Goal: Information Seeking & Learning: Learn about a topic

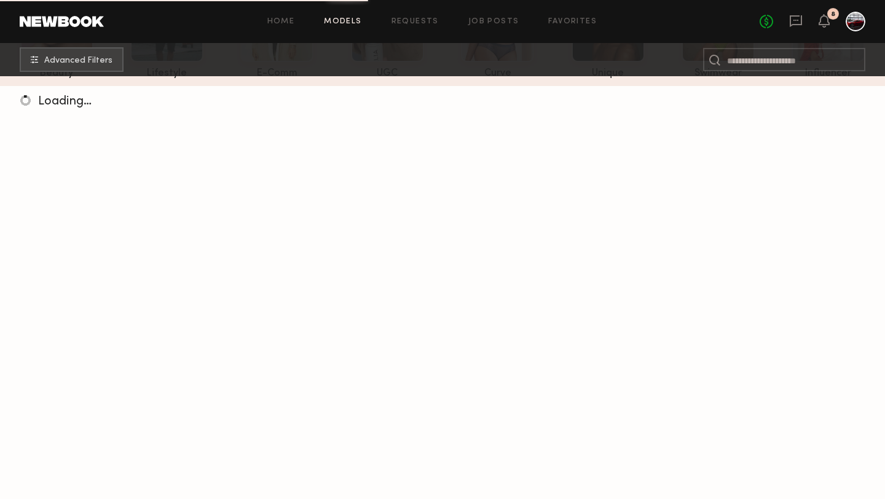
scroll to position [112, 0]
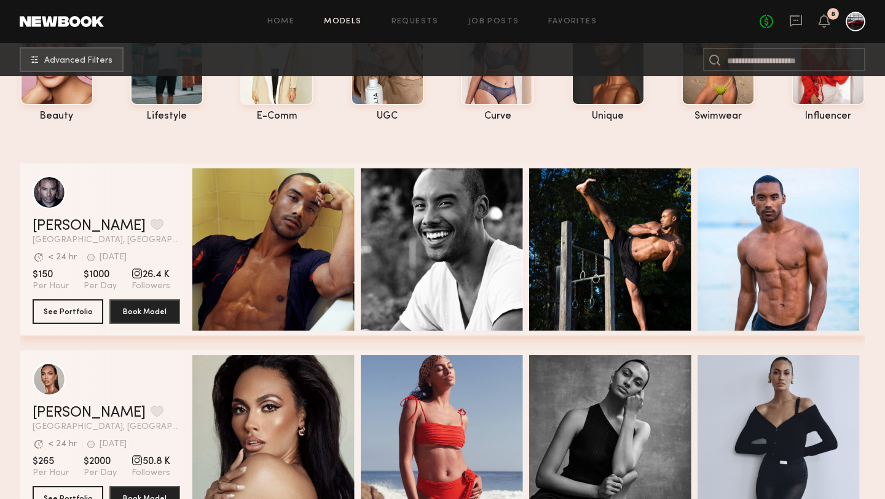
click at [816, 23] on div "No fees up to $5,000 8" at bounding box center [812, 22] width 106 height 20
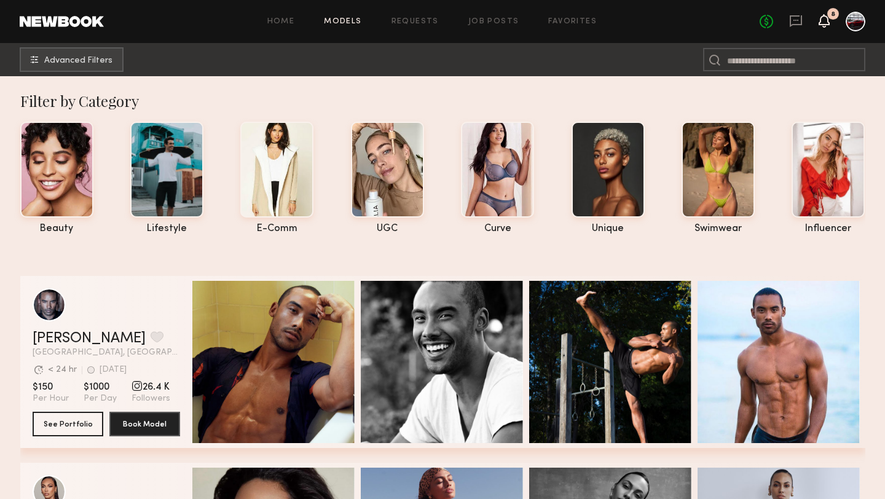
click at [825, 21] on icon at bounding box center [824, 20] width 10 height 9
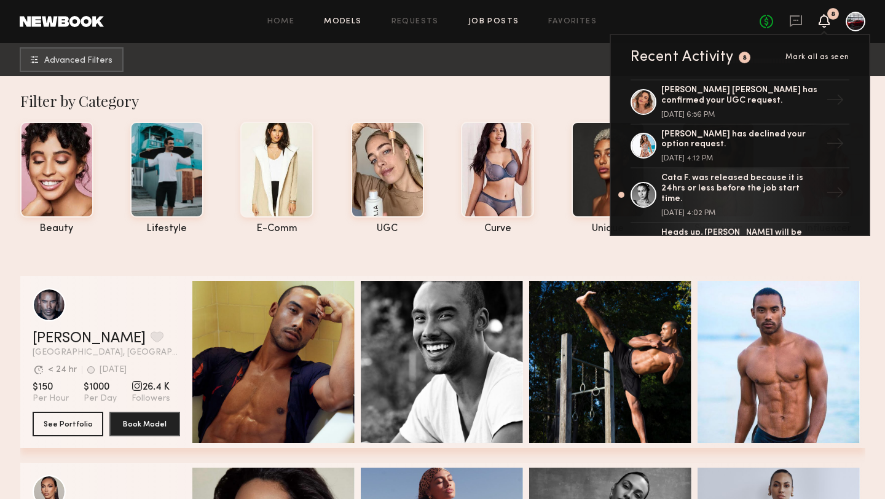
click at [490, 20] on link "Job Posts" at bounding box center [493, 22] width 51 height 8
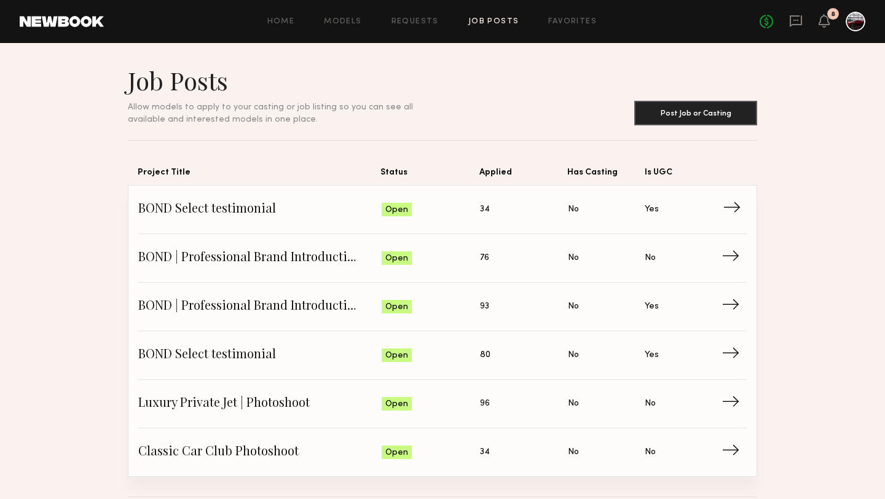
click at [268, 206] on span "BOND Select testimonial" at bounding box center [259, 209] width 243 height 18
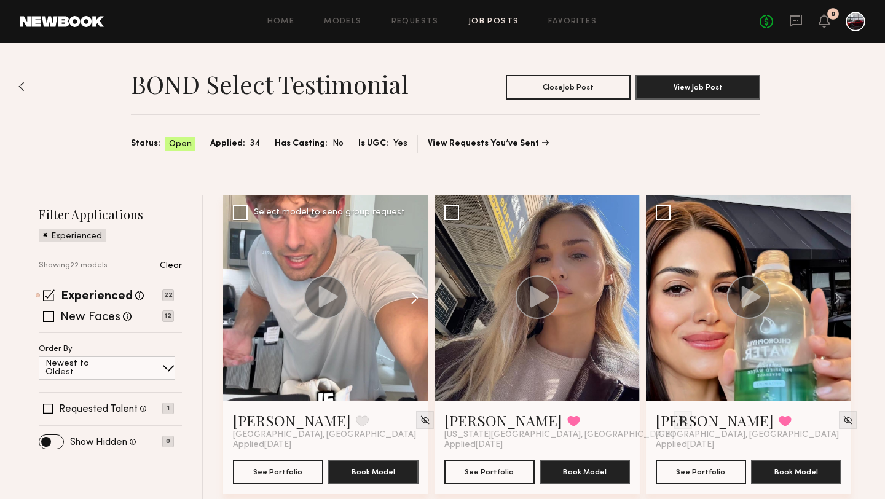
click at [414, 297] on button at bounding box center [408, 297] width 39 height 205
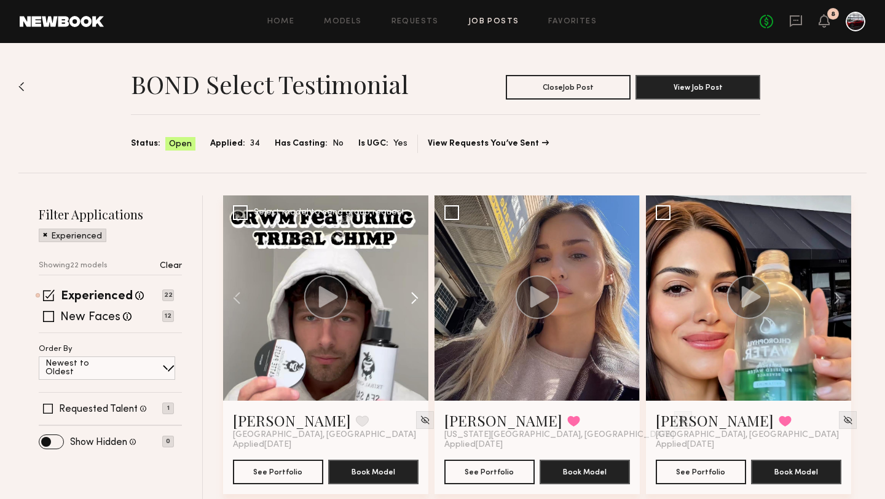
click at [414, 298] on button at bounding box center [408, 297] width 39 height 205
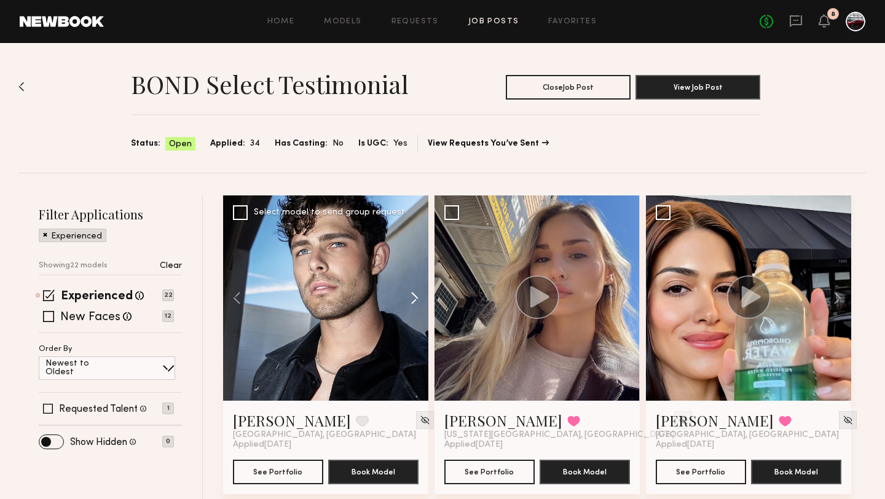
click at [413, 299] on button at bounding box center [408, 297] width 39 height 205
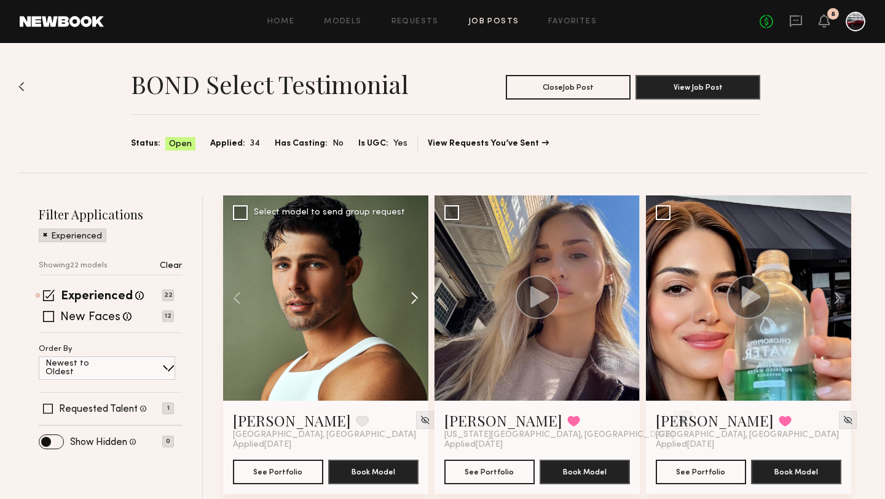
click at [413, 300] on button at bounding box center [408, 297] width 39 height 205
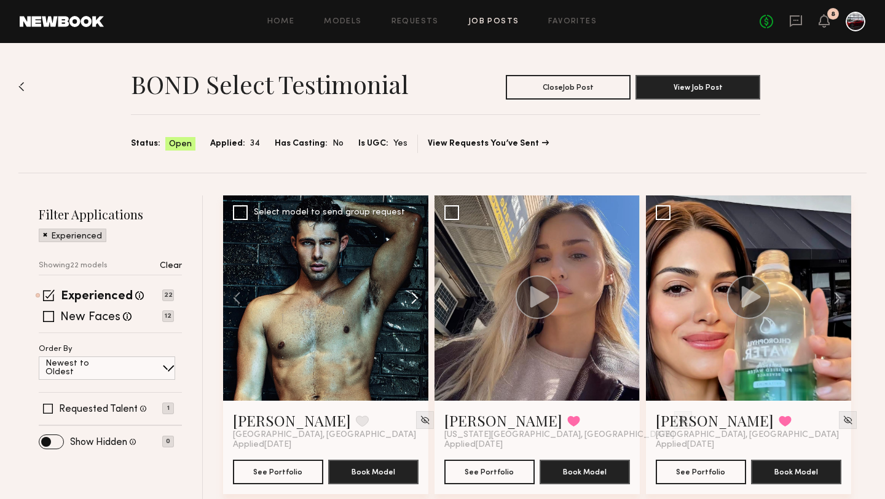
click at [412, 302] on button at bounding box center [408, 297] width 39 height 205
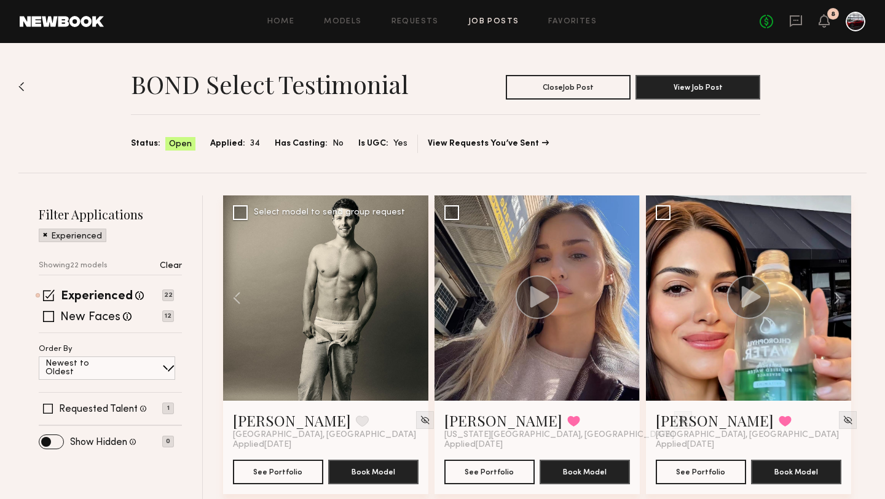
click at [412, 302] on div at bounding box center [325, 297] width 205 height 205
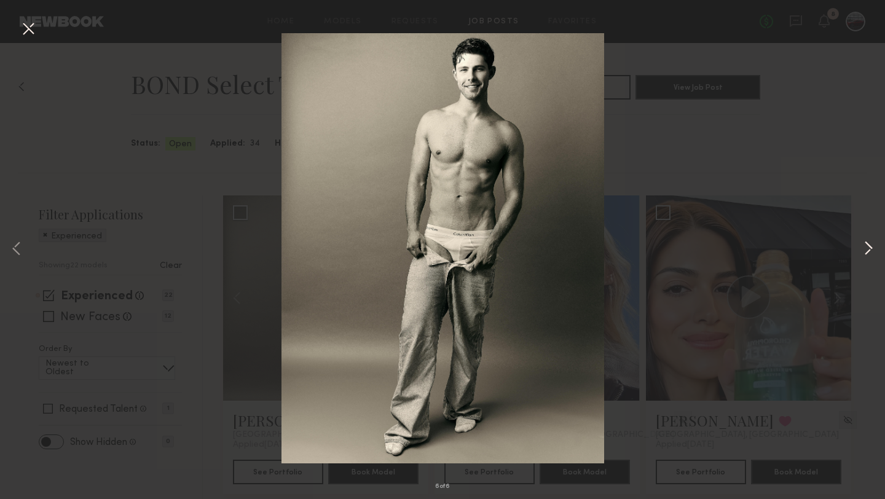
click at [862, 250] on button at bounding box center [868, 249] width 15 height 399
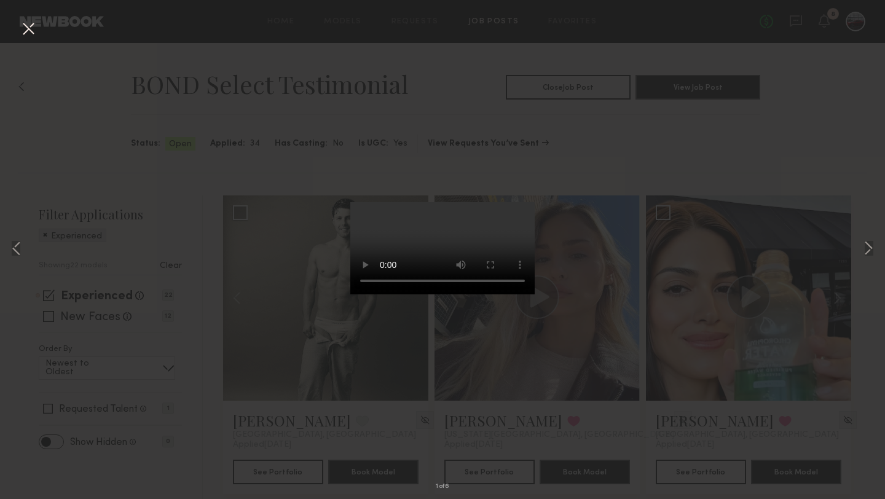
click at [683, 163] on div "1 of 6" at bounding box center [442, 249] width 885 height 499
click at [28, 31] on button at bounding box center [28, 29] width 20 height 22
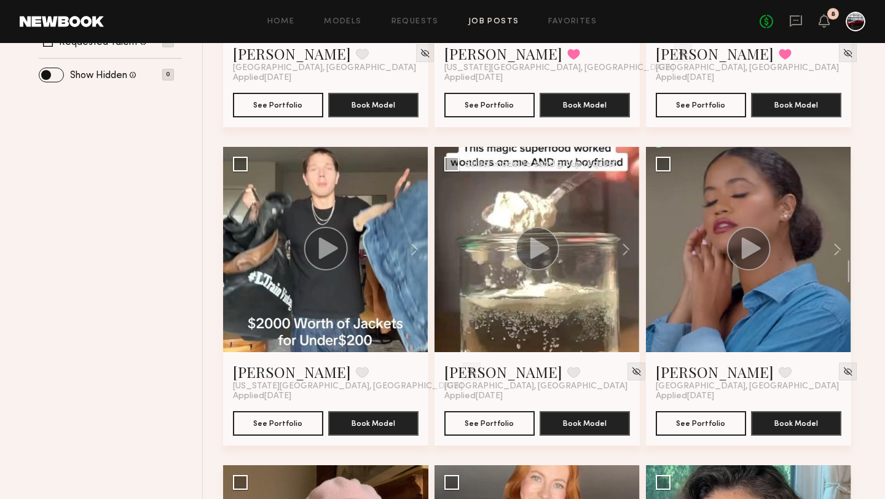
scroll to position [376, 0]
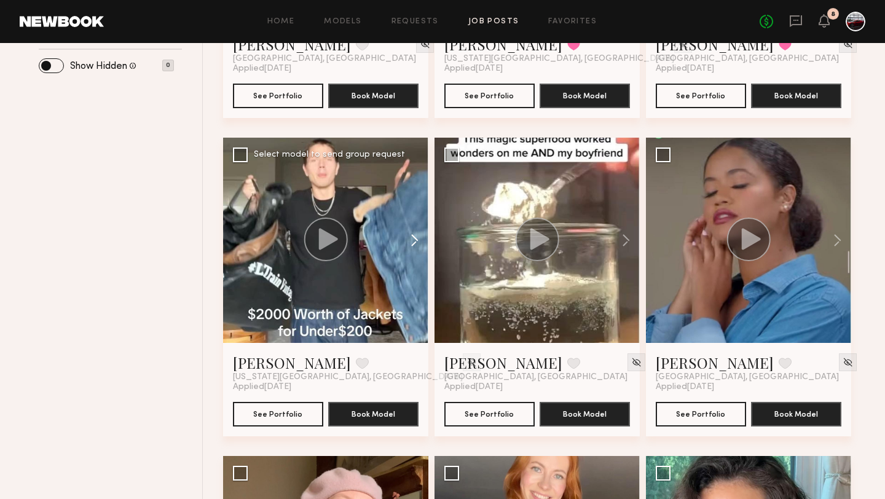
click at [415, 241] on button at bounding box center [408, 240] width 39 height 205
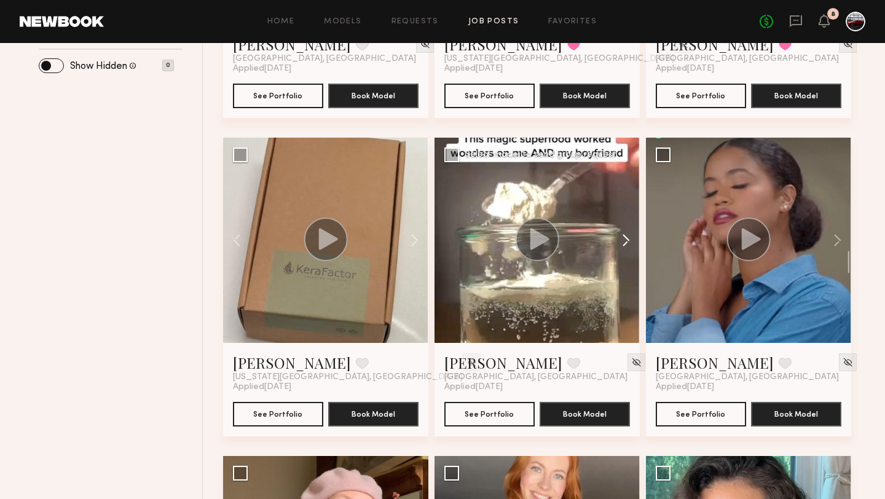
click at [627, 240] on button at bounding box center [619, 240] width 39 height 205
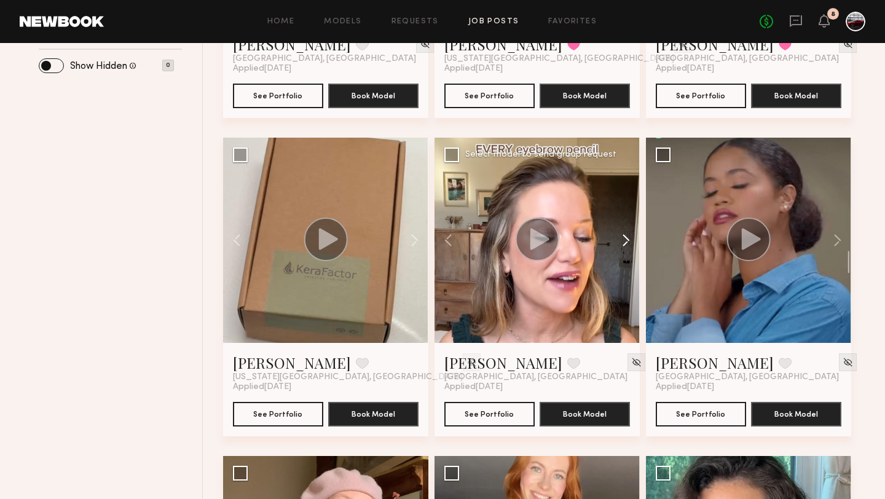
click at [627, 240] on button at bounding box center [619, 240] width 39 height 205
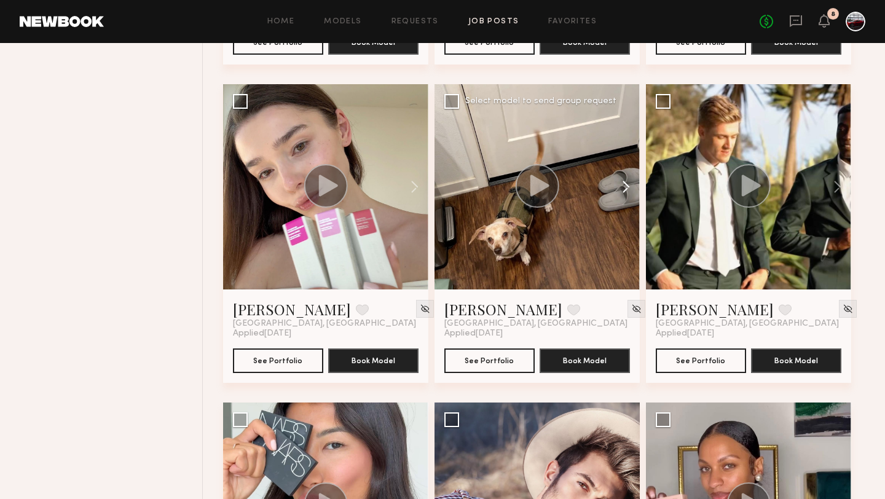
scroll to position [1752, 0]
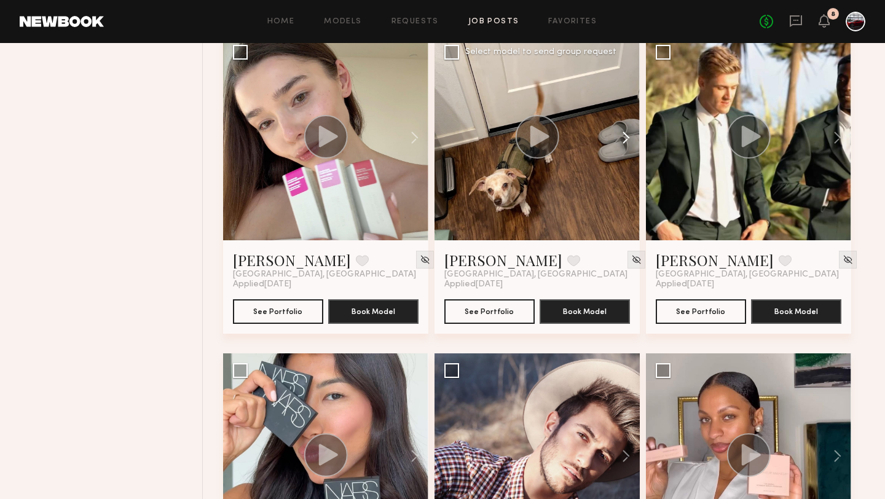
click at [626, 132] on button at bounding box center [619, 137] width 39 height 205
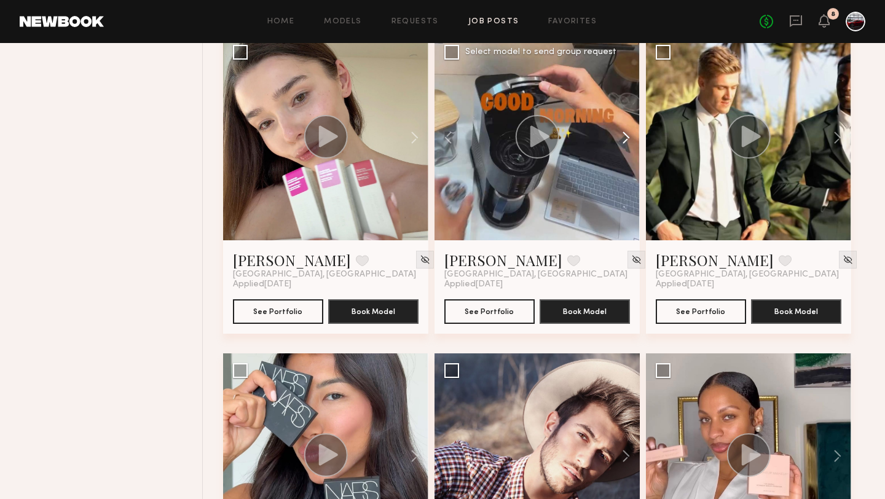
click at [626, 133] on button at bounding box center [619, 137] width 39 height 205
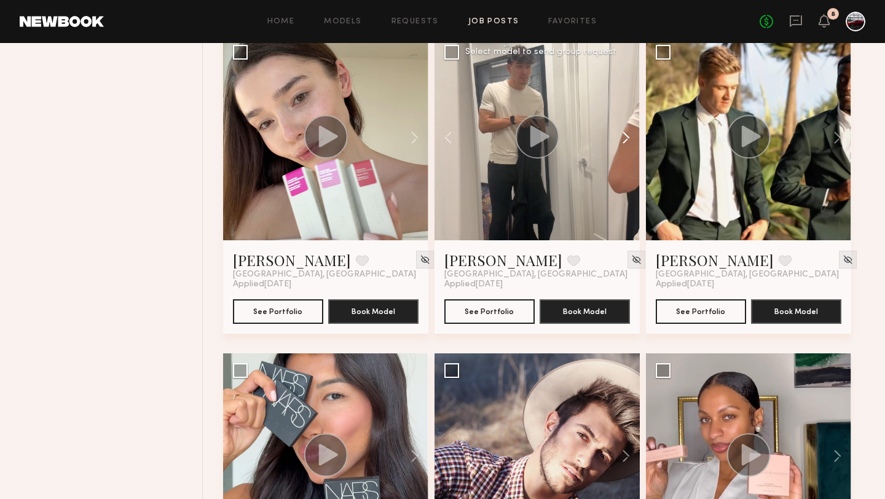
click at [626, 135] on button at bounding box center [619, 137] width 39 height 205
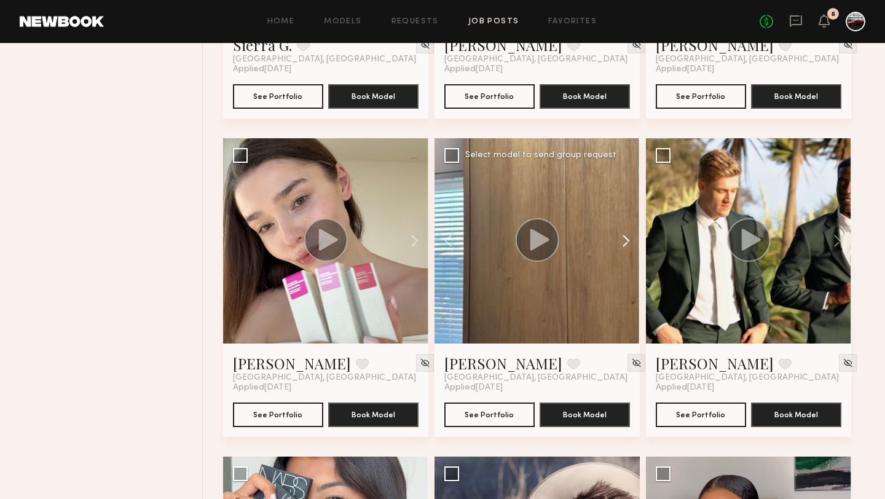
scroll to position [1746, 0]
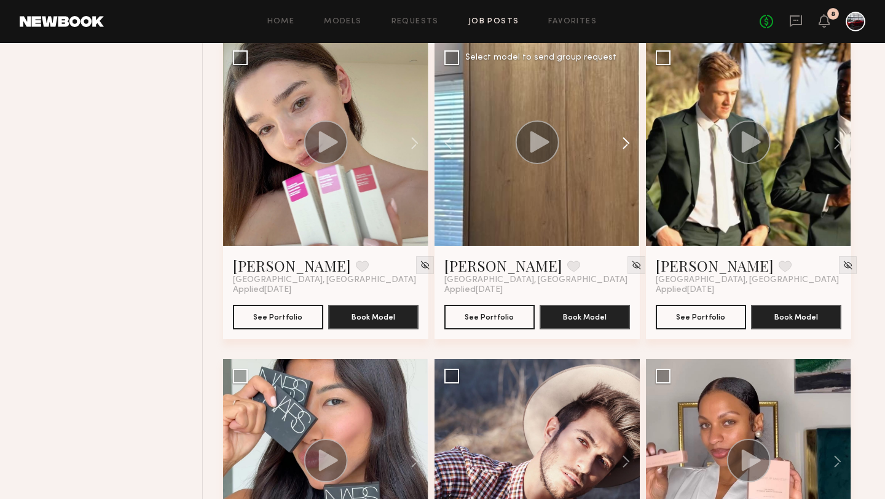
click at [625, 144] on button at bounding box center [619, 143] width 39 height 205
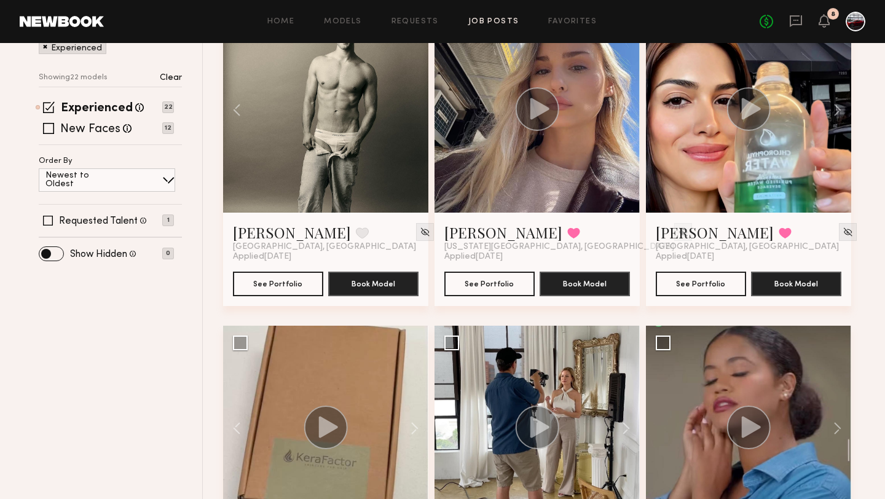
scroll to position [0, 0]
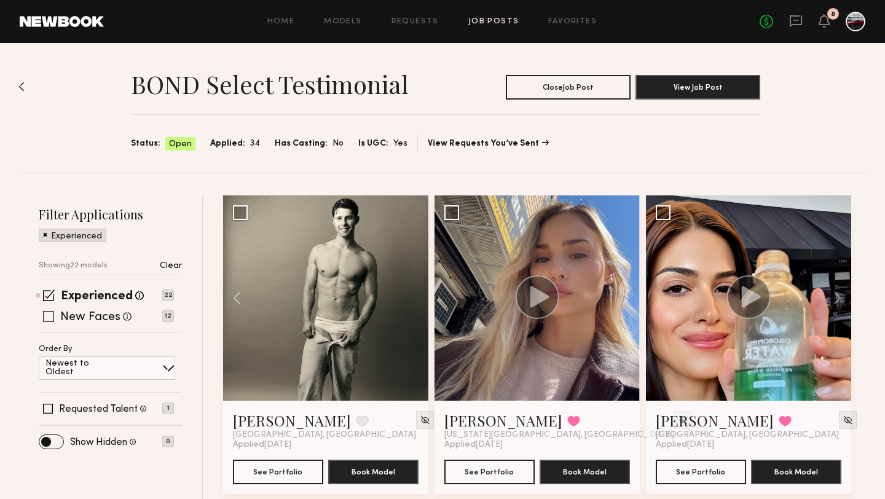
click at [50, 316] on span at bounding box center [48, 316] width 11 height 11
click at [50, 293] on span at bounding box center [49, 295] width 12 height 12
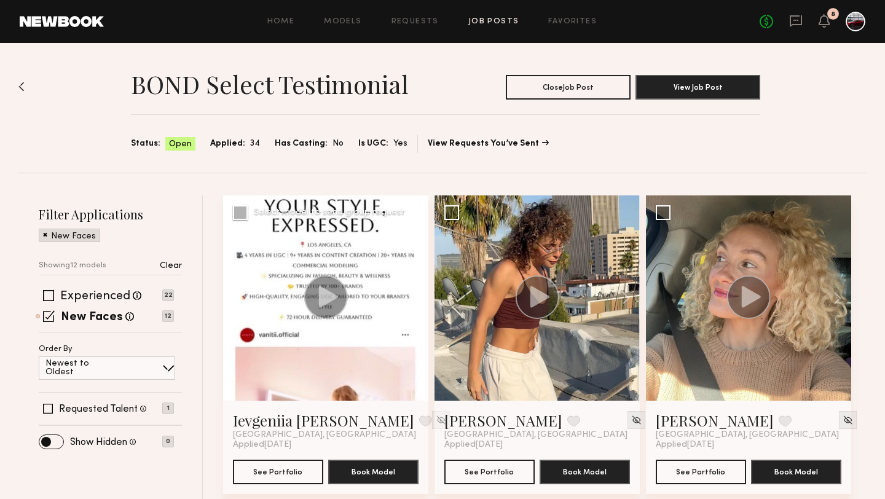
click at [412, 297] on button at bounding box center [408, 297] width 39 height 205
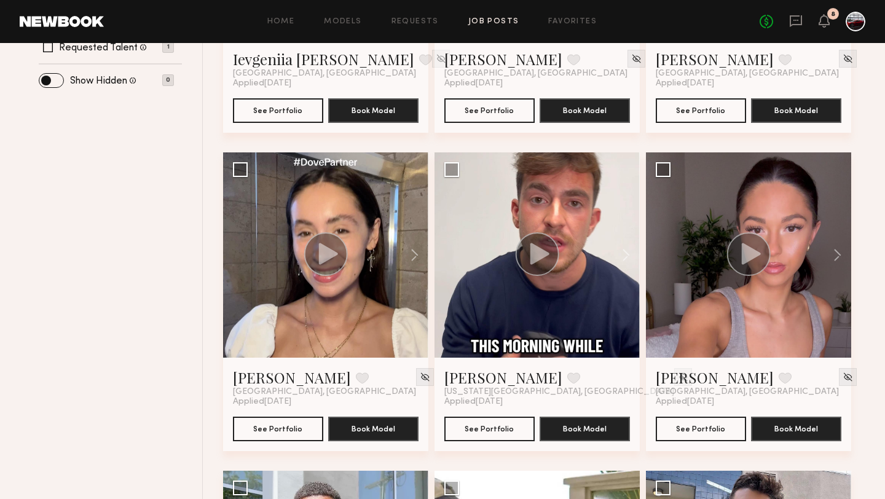
scroll to position [436, 0]
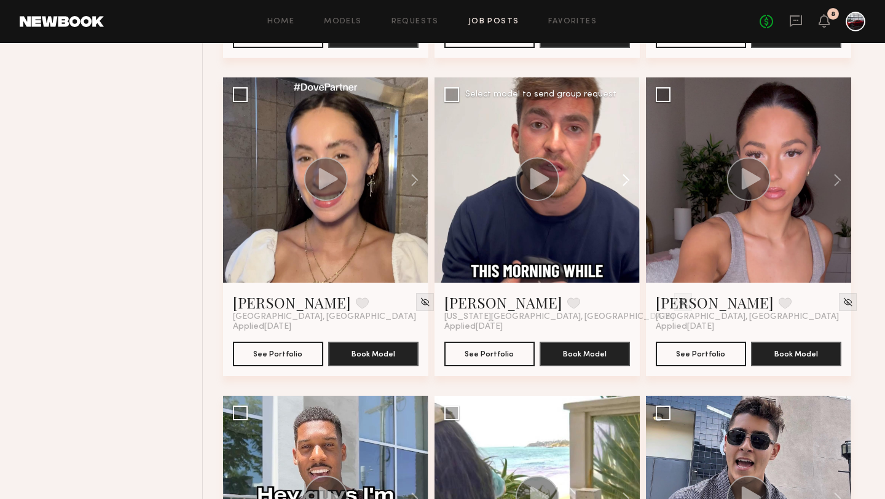
click at [628, 177] on button at bounding box center [619, 179] width 39 height 205
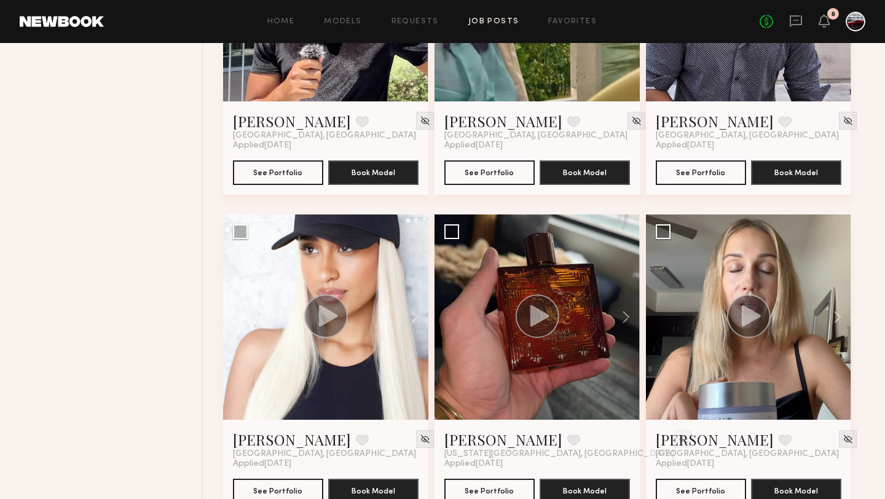
scroll to position [970, 0]
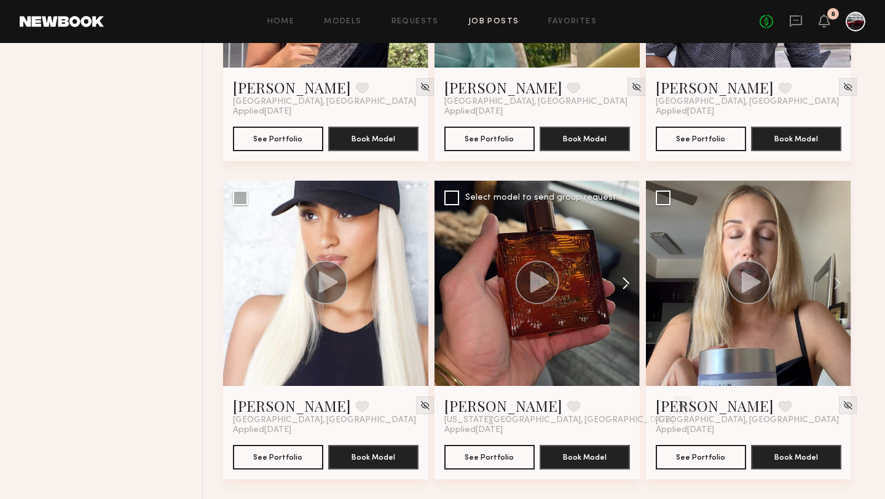
click at [627, 283] on button at bounding box center [619, 283] width 39 height 205
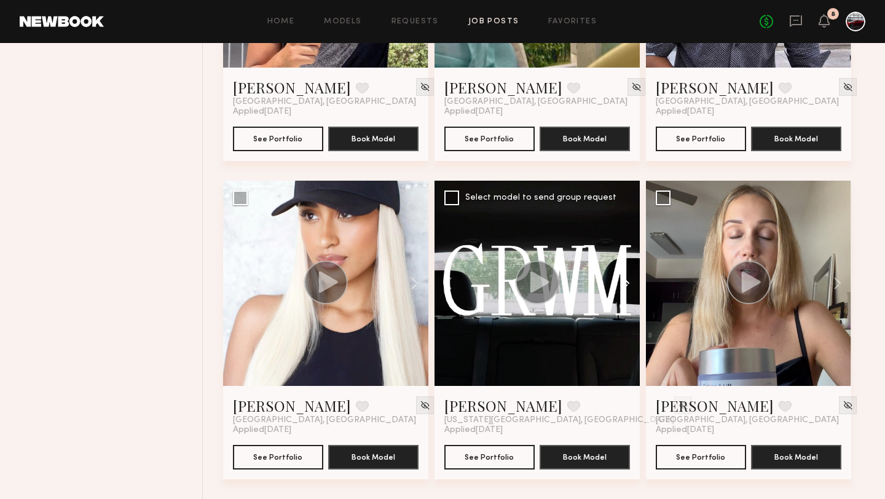
click at [627, 283] on button at bounding box center [619, 283] width 39 height 205
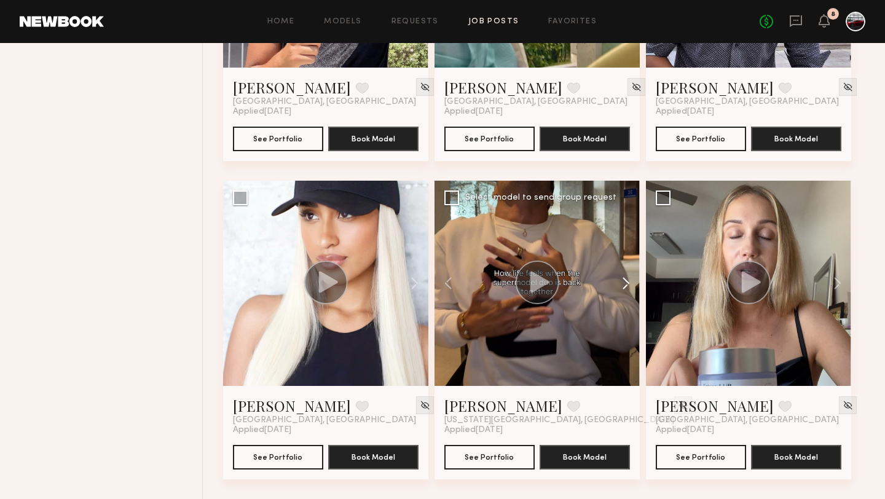
click at [627, 283] on button at bounding box center [619, 283] width 39 height 205
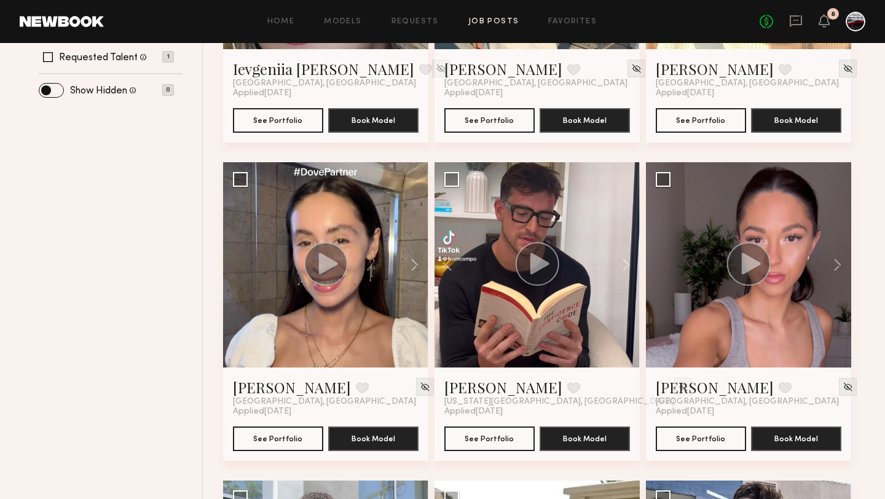
scroll to position [329, 0]
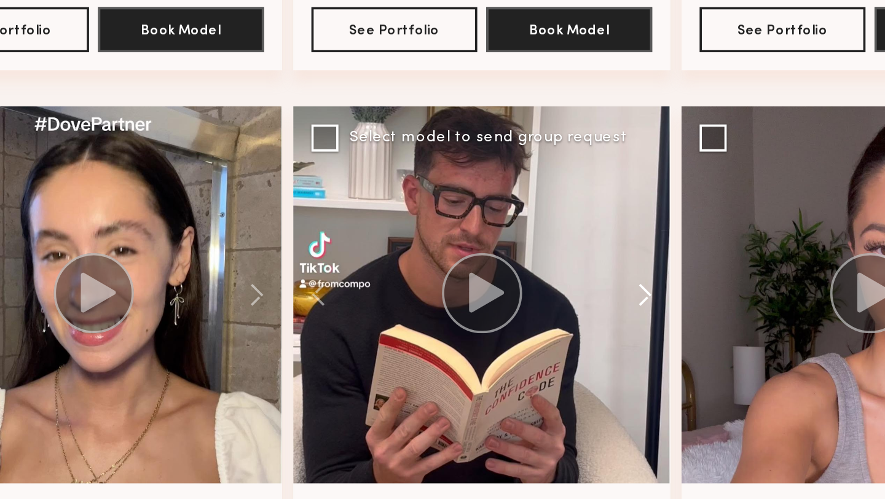
click at [629, 286] on button at bounding box center [619, 287] width 39 height 205
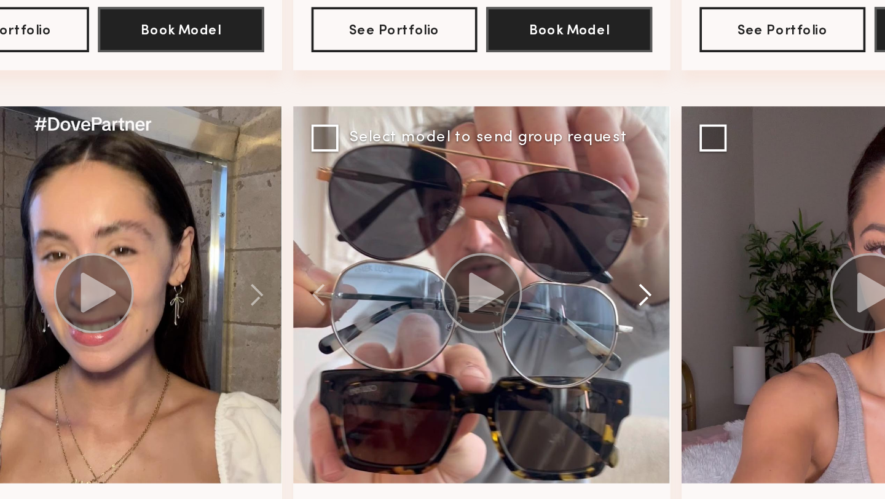
click at [629, 286] on button at bounding box center [619, 287] width 39 height 205
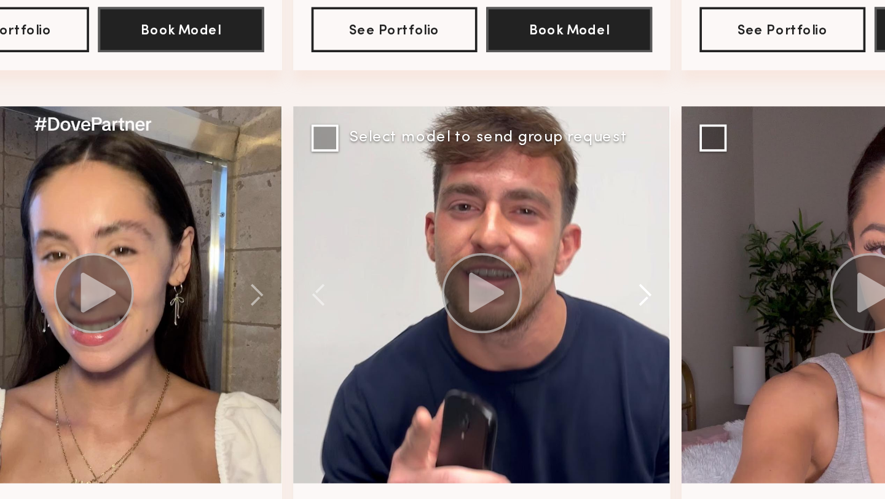
click at [629, 286] on button at bounding box center [619, 287] width 39 height 205
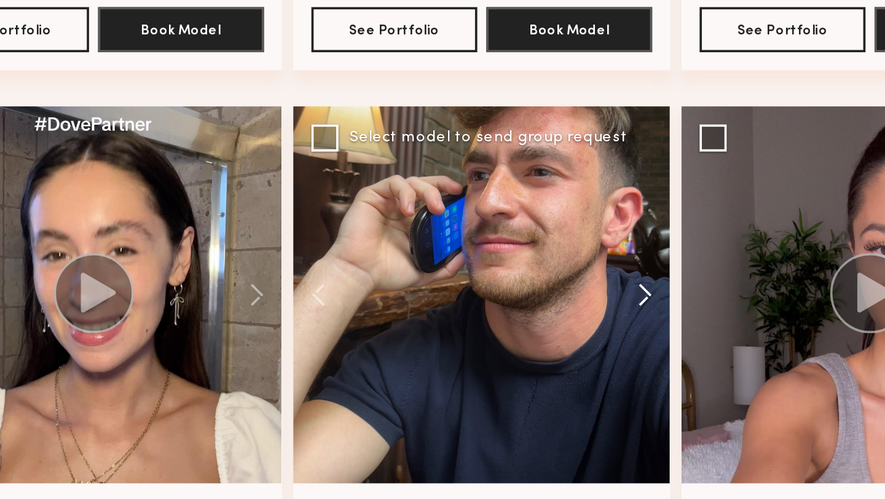
click at [629, 286] on button at bounding box center [619, 287] width 39 height 205
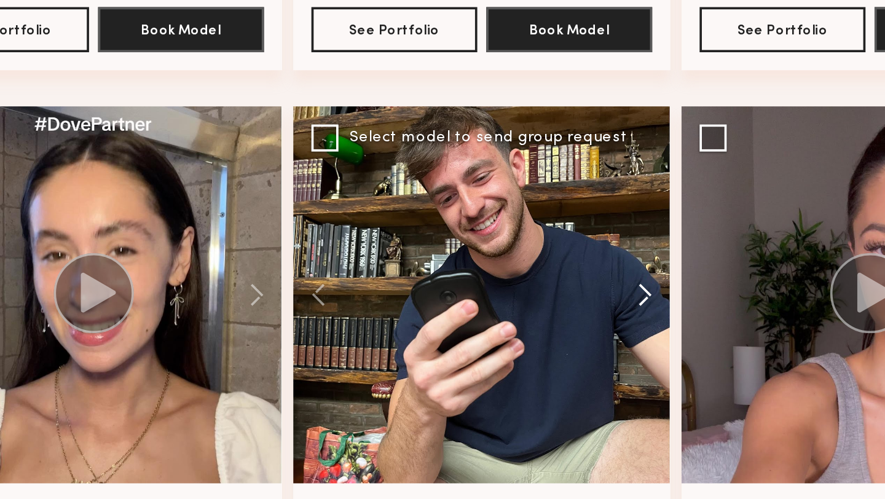
click at [629, 286] on button at bounding box center [619, 287] width 39 height 205
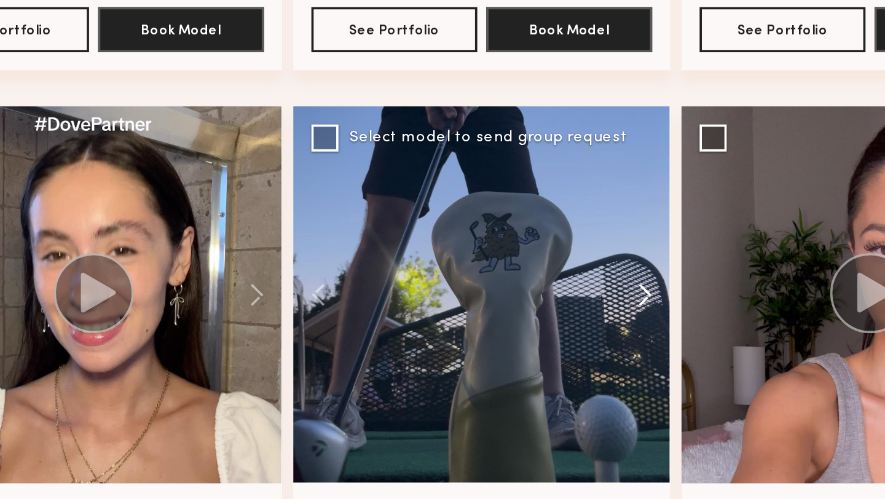
click at [629, 286] on button at bounding box center [619, 287] width 39 height 205
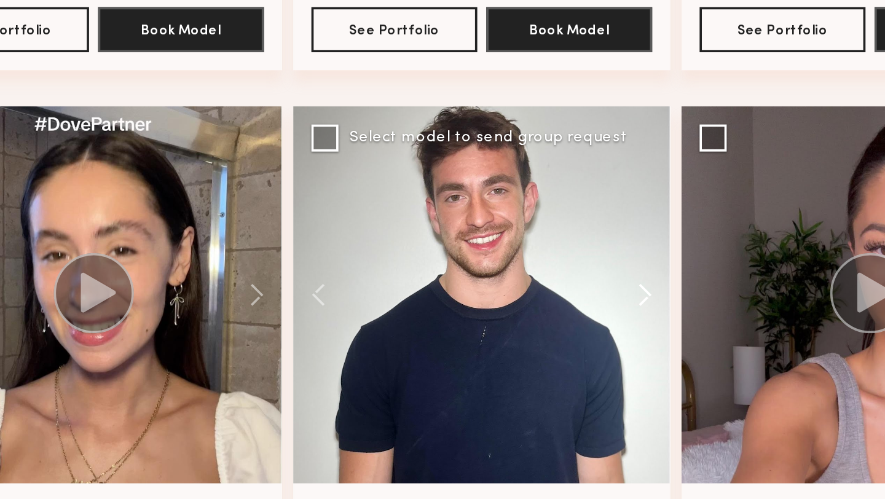
click at [629, 286] on button at bounding box center [619, 287] width 39 height 205
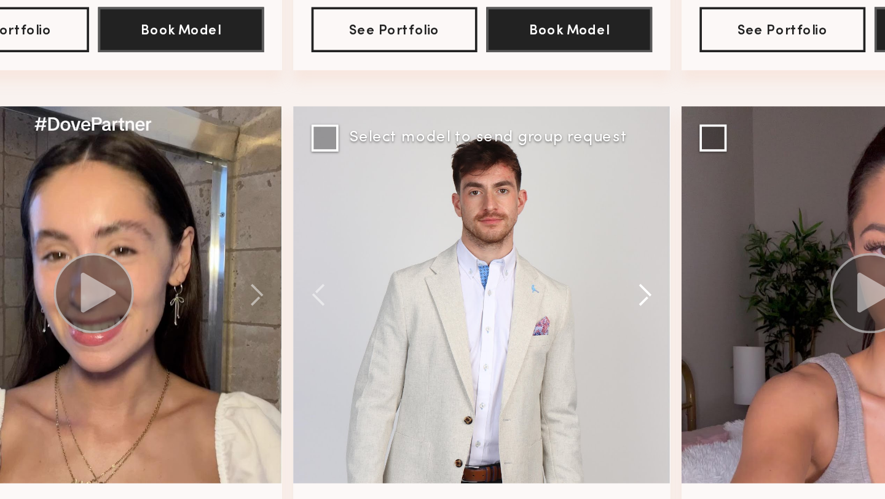
click at [628, 286] on button at bounding box center [619, 287] width 39 height 205
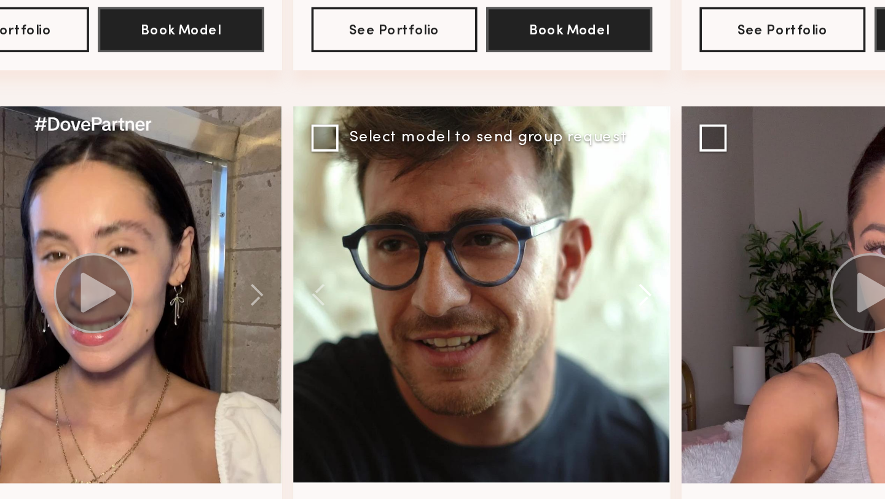
click at [628, 286] on button at bounding box center [619, 287] width 39 height 205
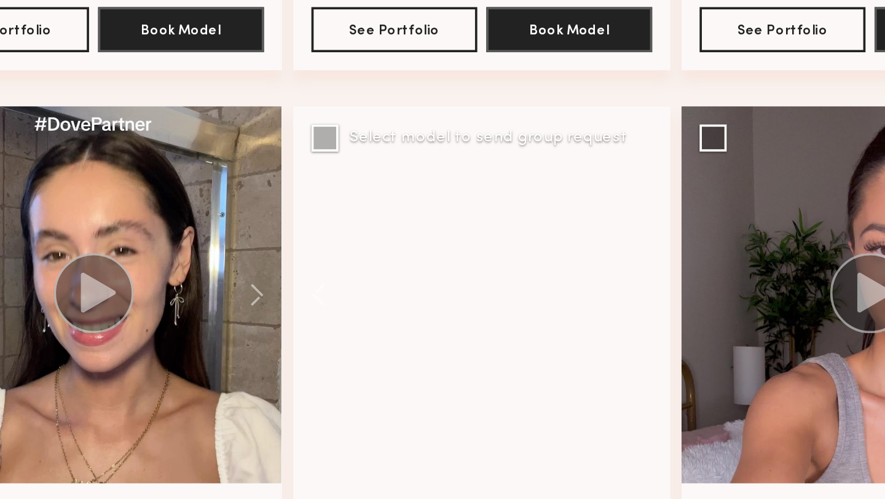
click at [628, 286] on div at bounding box center [536, 287] width 205 height 205
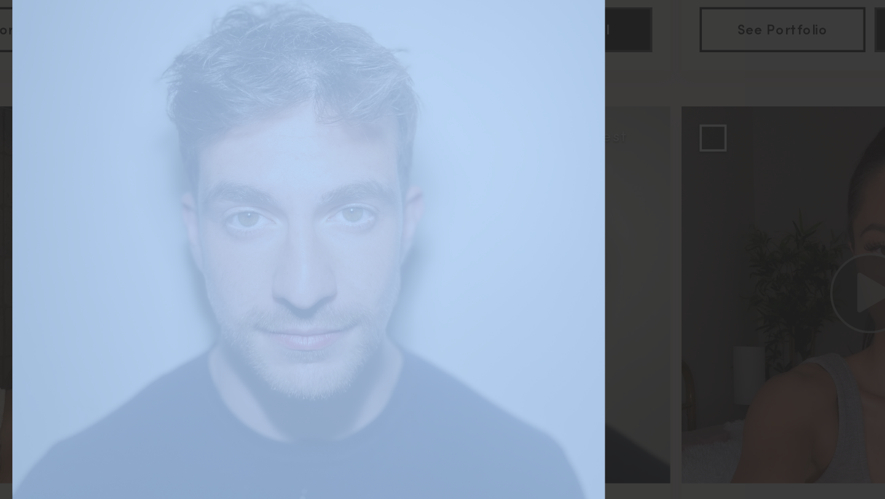
click at [628, 286] on div "11 of 11" at bounding box center [442, 249] width 885 height 499
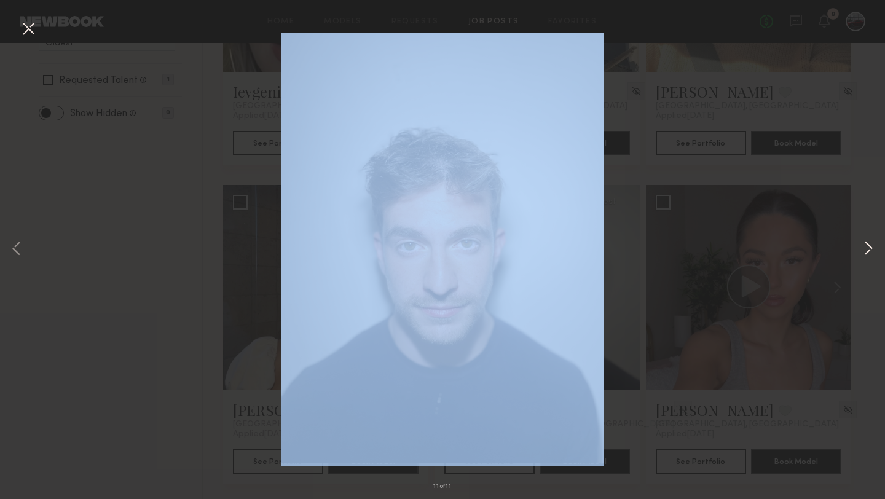
click at [863, 253] on button at bounding box center [868, 249] width 15 height 399
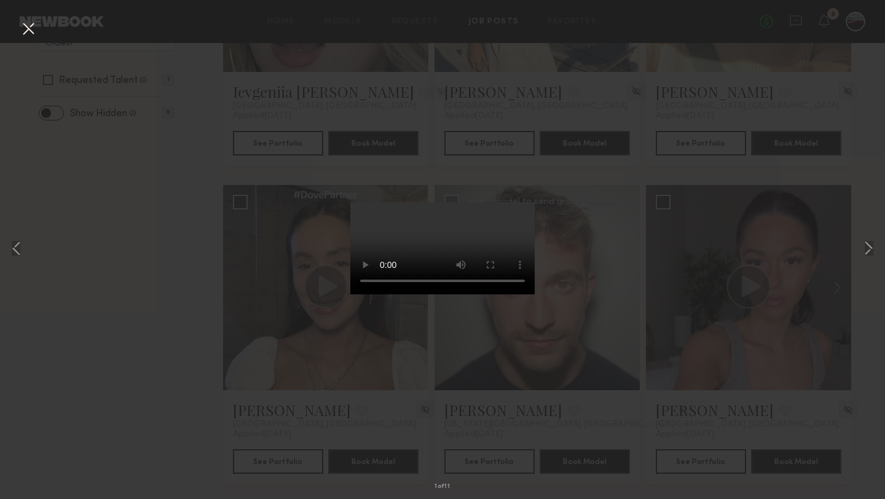
click at [686, 154] on div "1 of 11" at bounding box center [442, 249] width 885 height 499
click at [31, 30] on button at bounding box center [28, 29] width 20 height 22
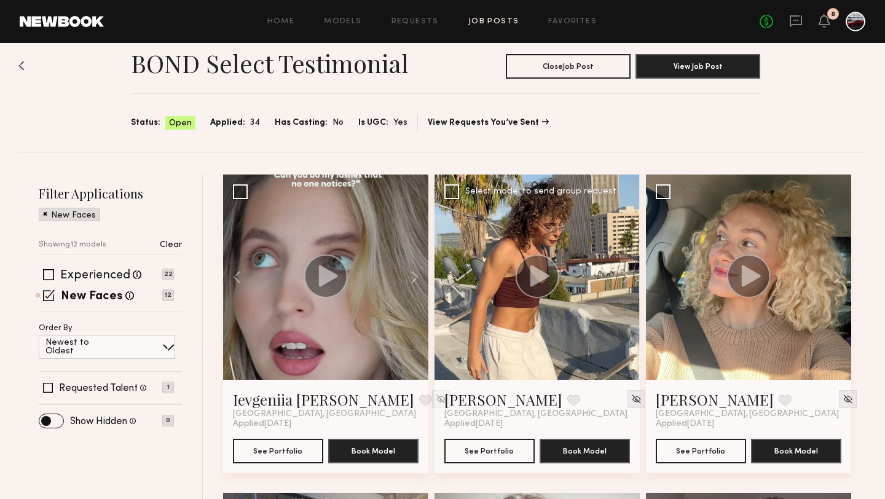
scroll to position [0, 0]
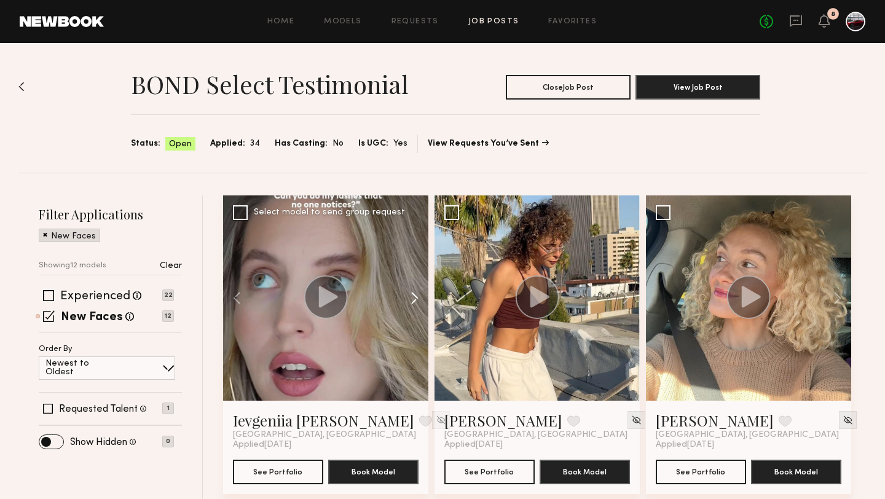
click at [413, 296] on button at bounding box center [408, 297] width 39 height 205
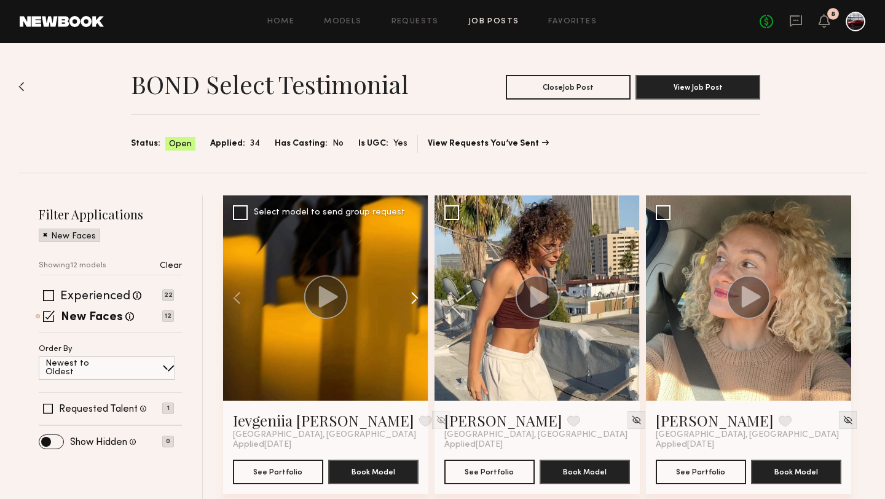
click at [413, 297] on button at bounding box center [408, 297] width 39 height 205
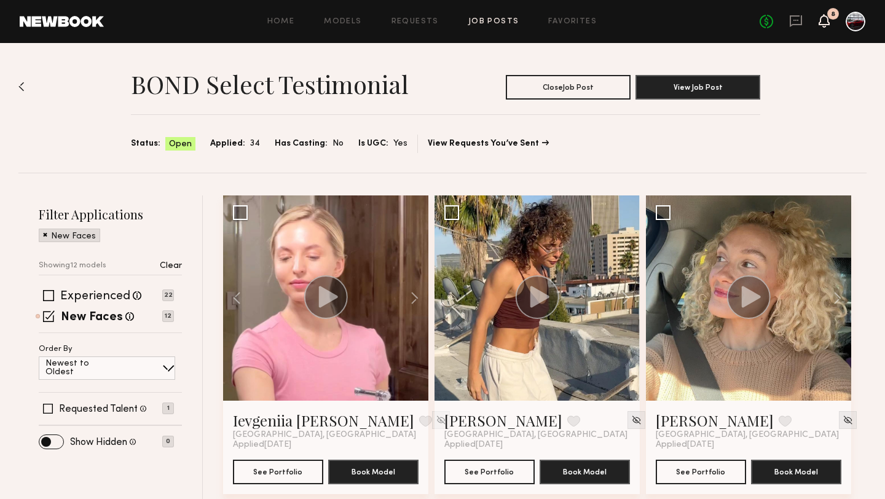
click at [823, 18] on icon at bounding box center [824, 20] width 10 height 9
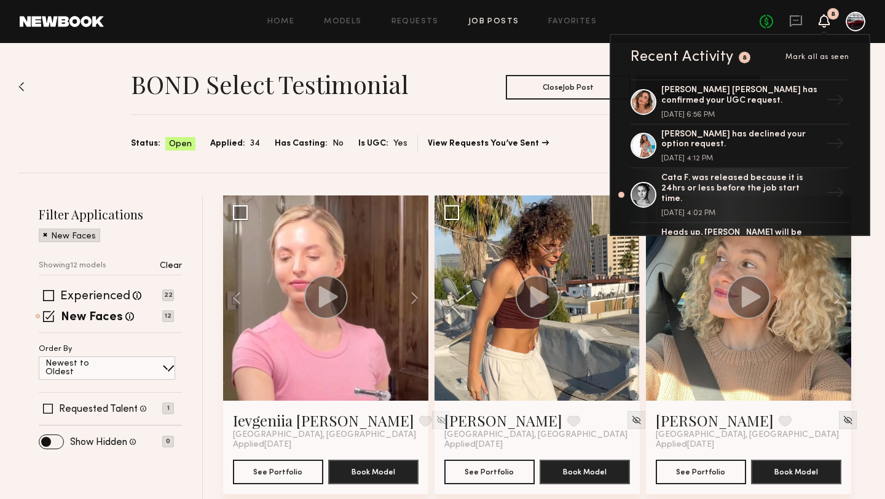
click at [823, 17] on icon at bounding box center [824, 20] width 10 height 9
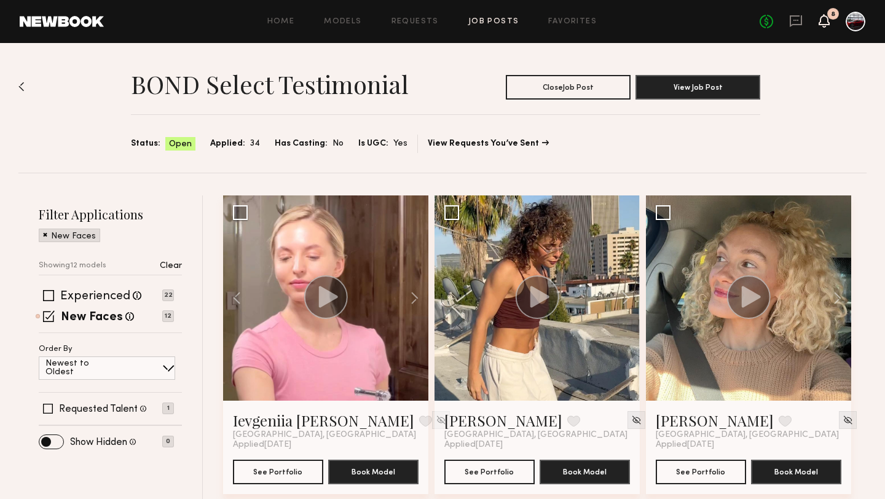
click at [823, 17] on icon at bounding box center [824, 20] width 10 height 9
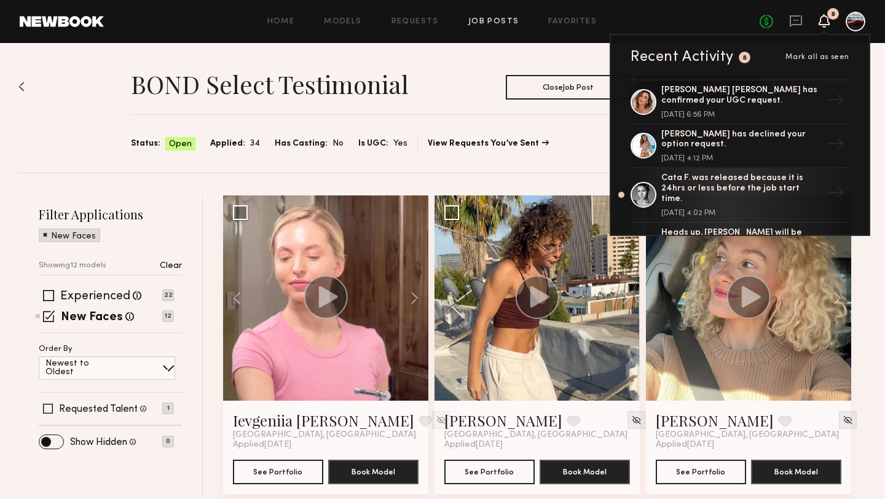
click at [824, 20] on icon at bounding box center [824, 20] width 10 height 9
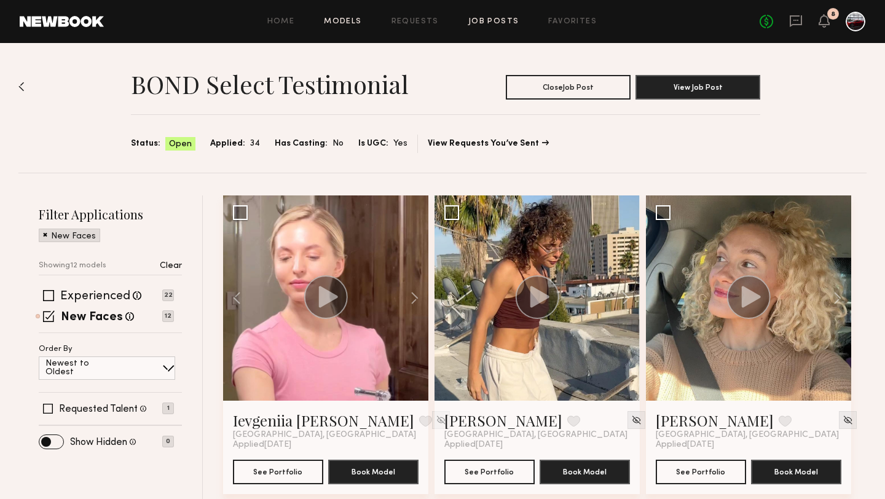
click at [354, 18] on link "Models" at bounding box center [342, 22] width 37 height 8
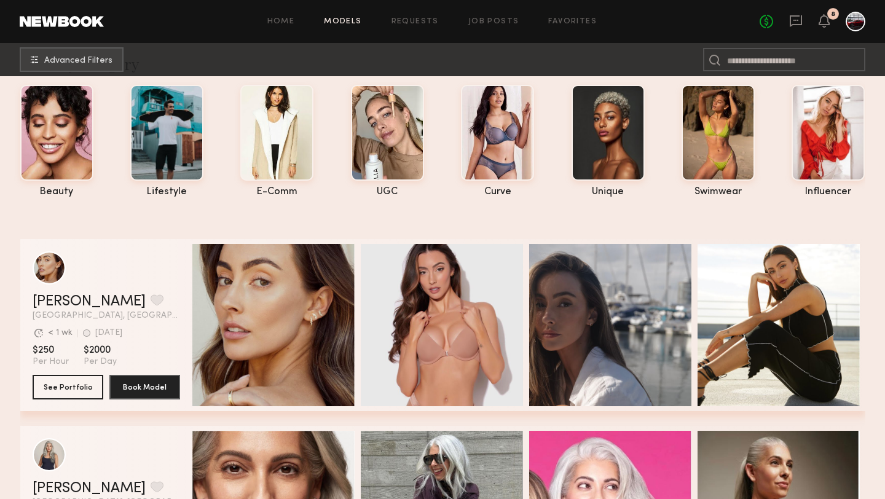
scroll to position [39, 0]
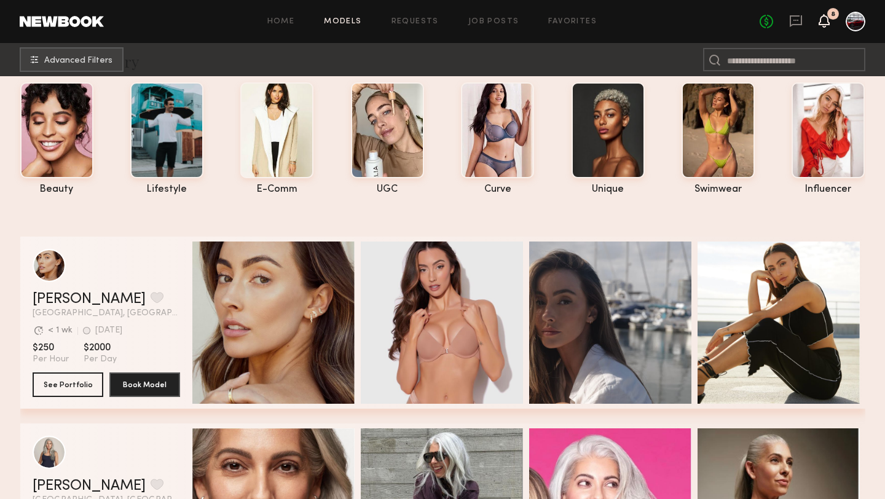
click at [823, 18] on icon at bounding box center [824, 20] width 10 height 9
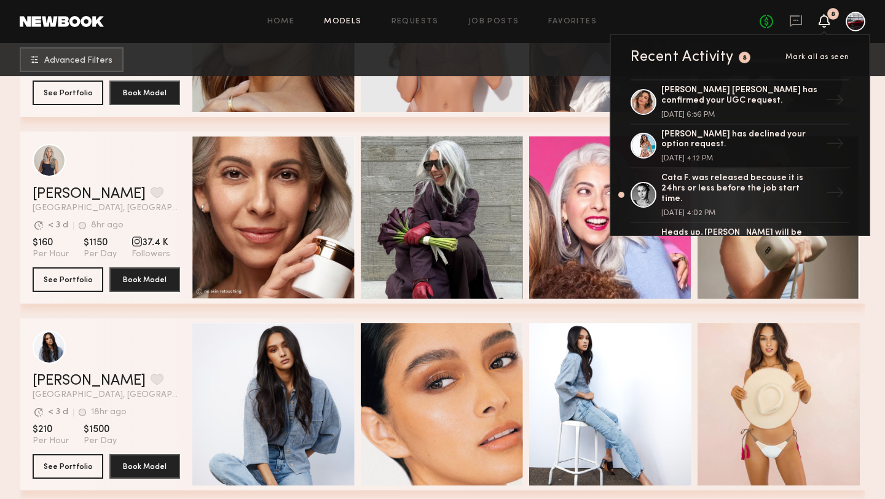
scroll to position [300, 0]
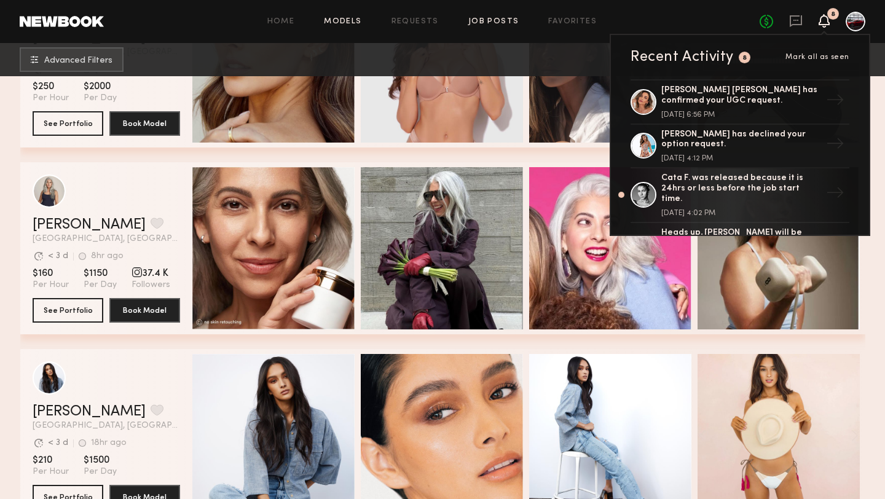
click at [490, 22] on link "Job Posts" at bounding box center [493, 22] width 51 height 8
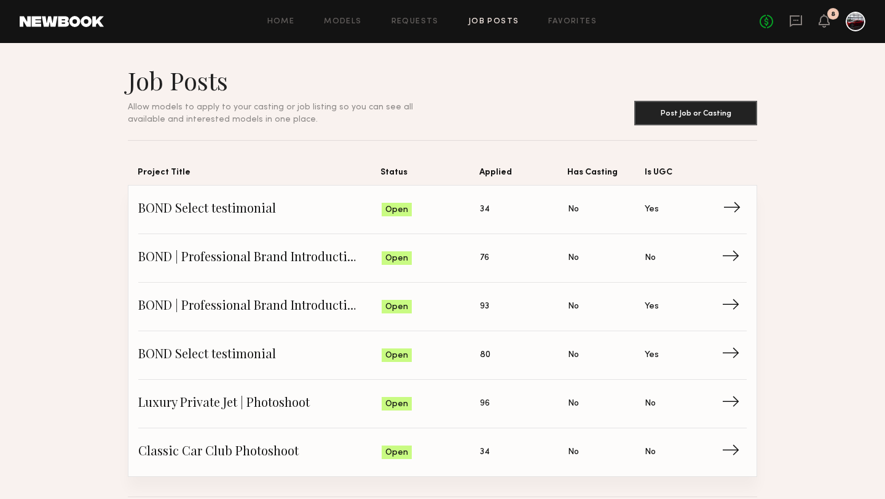
click at [275, 211] on span "BOND Select testimonial" at bounding box center [259, 209] width 243 height 18
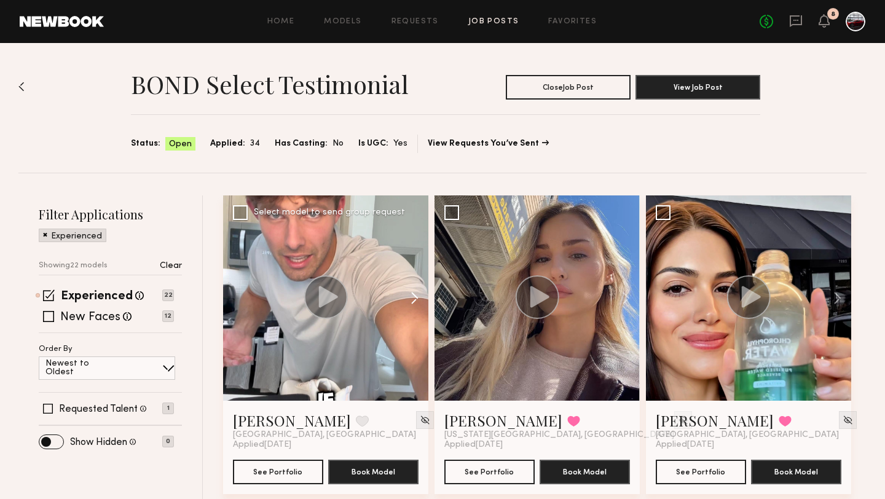
click at [414, 296] on button at bounding box center [408, 297] width 39 height 205
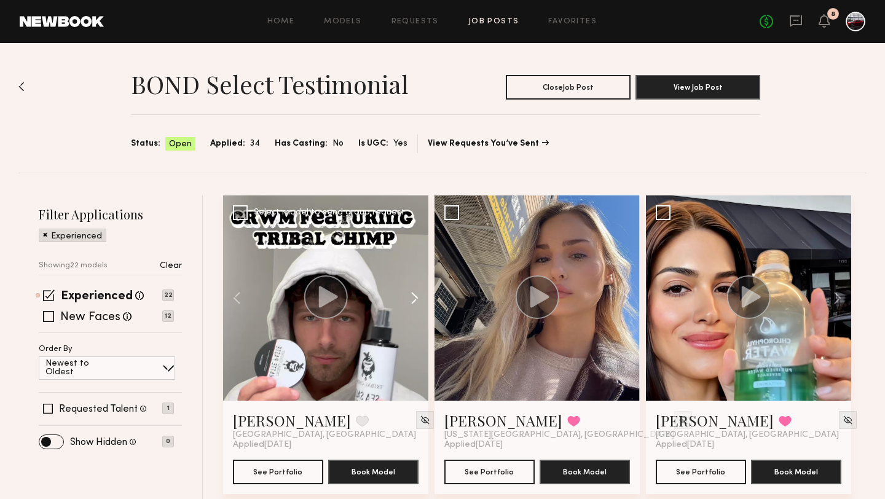
click at [414, 296] on button at bounding box center [408, 297] width 39 height 205
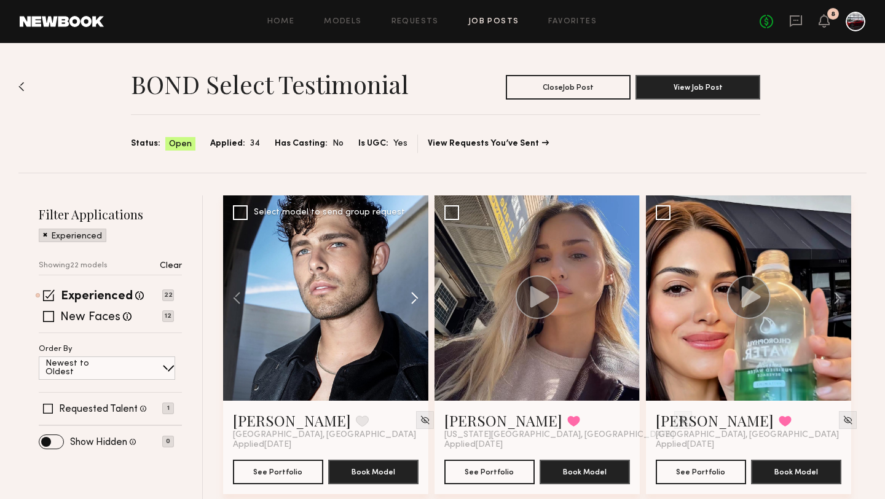
click at [414, 297] on button at bounding box center [408, 297] width 39 height 205
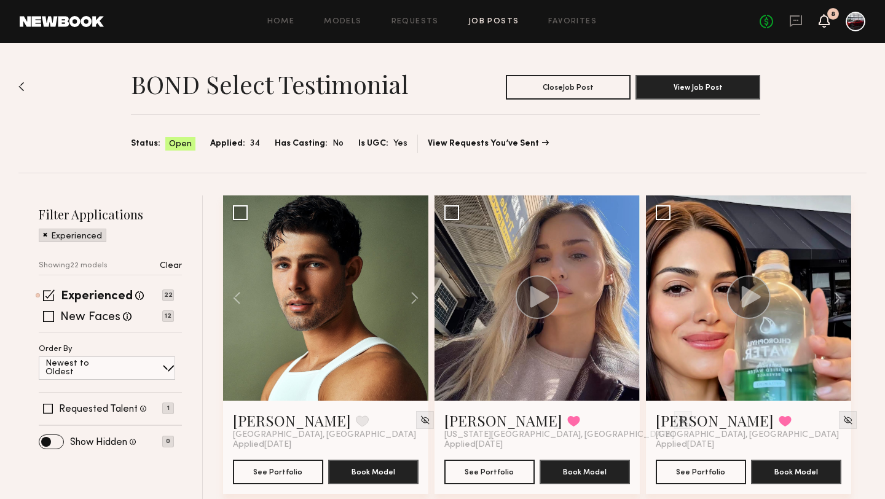
click at [821, 22] on icon at bounding box center [824, 20] width 10 height 9
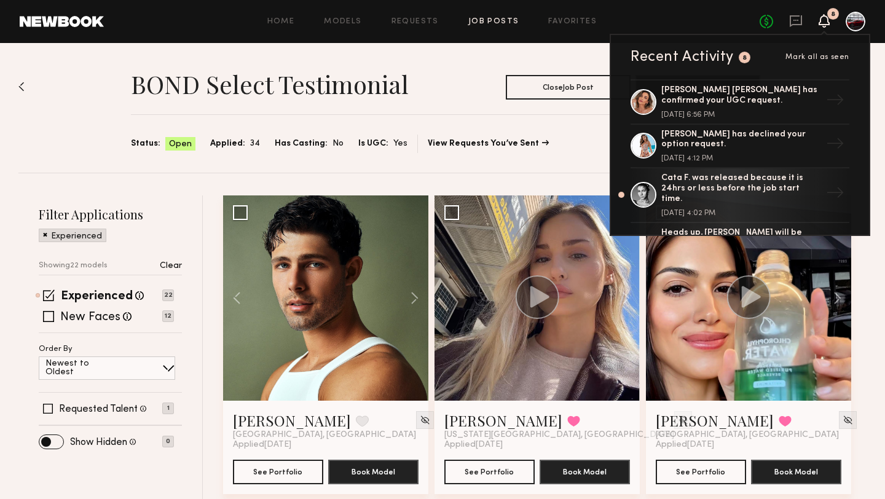
click at [434, 69] on header "BOND Select testimonial Close Job Post View Job Post" at bounding box center [445, 82] width 629 height 34
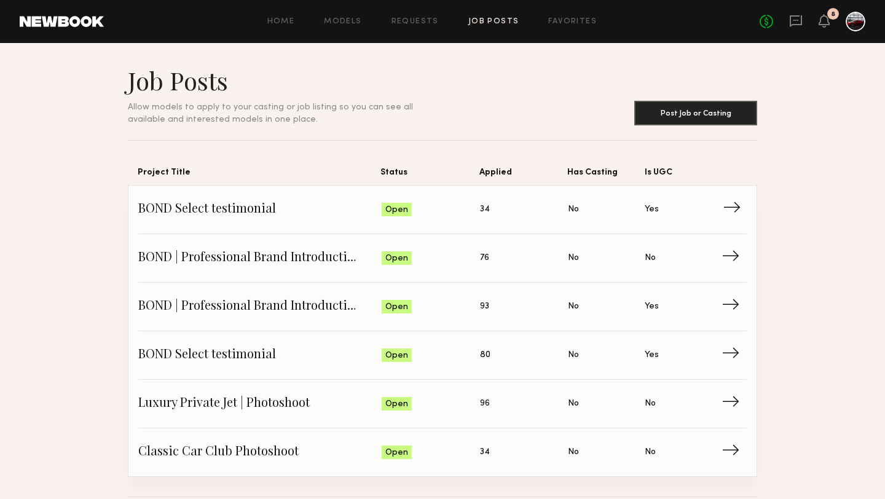
click at [254, 213] on span "BOND Select testimonial" at bounding box center [259, 209] width 243 height 18
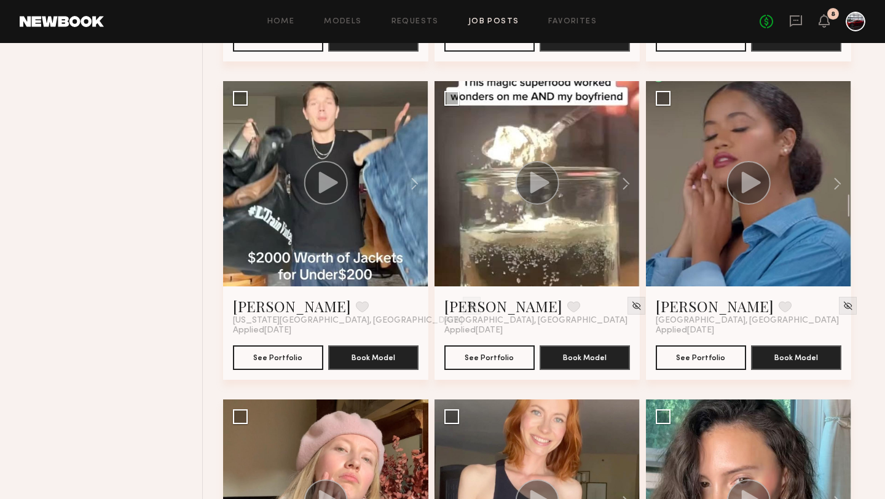
scroll to position [463, 0]
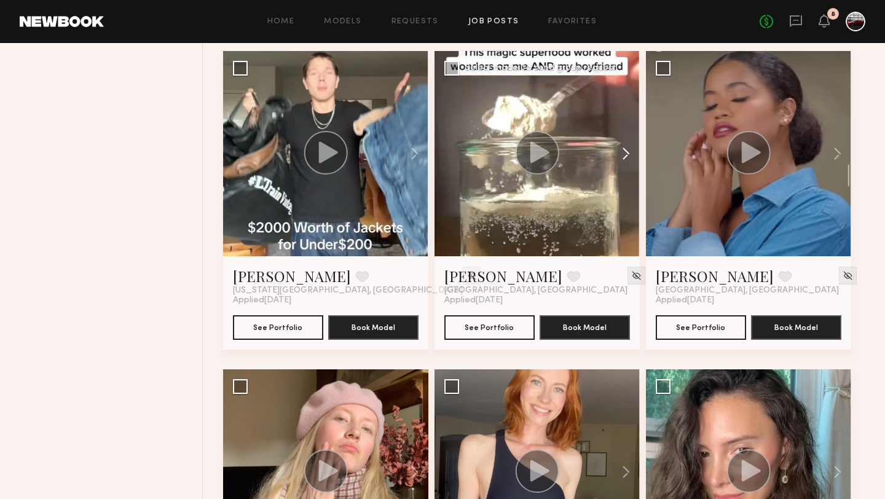
click at [629, 154] on button at bounding box center [619, 153] width 39 height 205
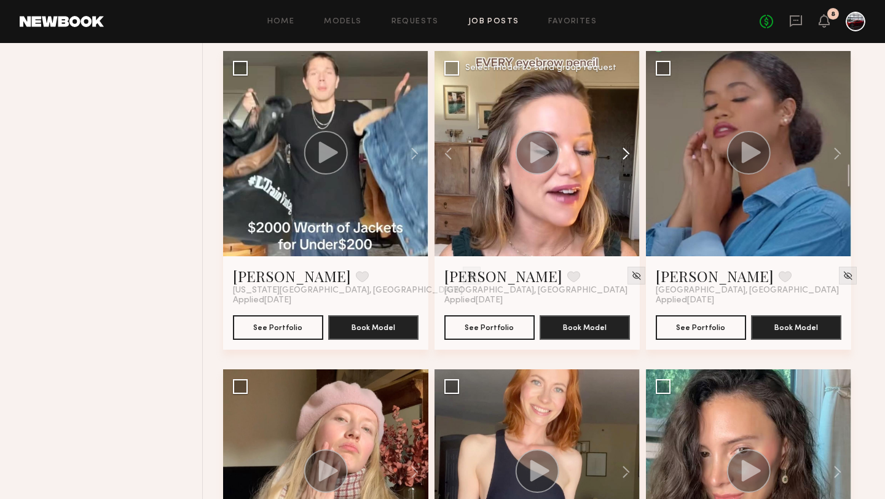
click at [628, 154] on button at bounding box center [619, 153] width 39 height 205
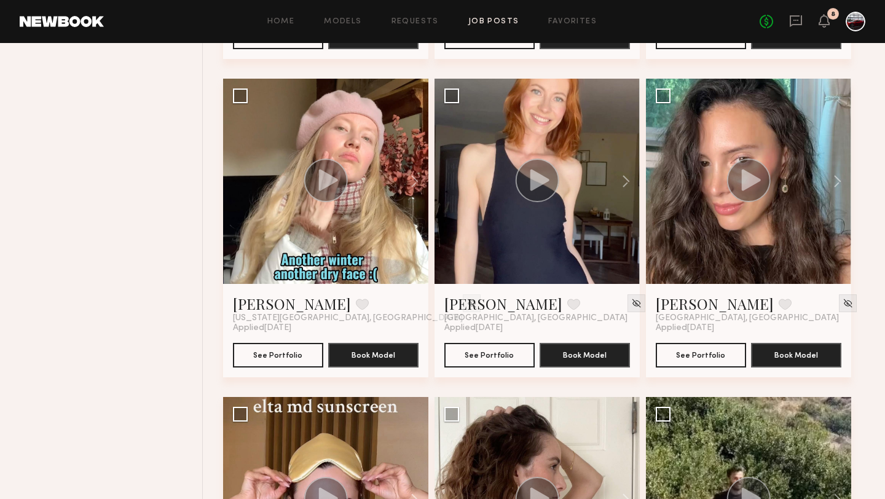
scroll to position [0, 0]
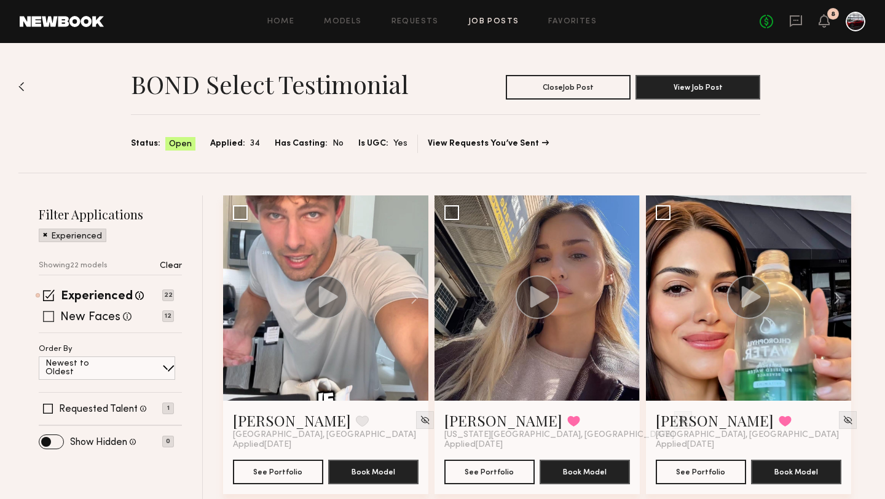
click at [46, 313] on span at bounding box center [48, 316] width 11 height 11
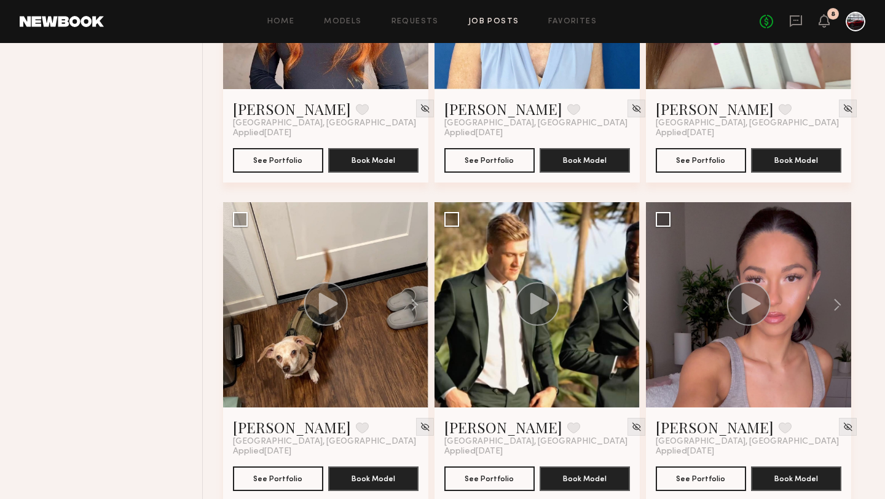
scroll to position [2371, 0]
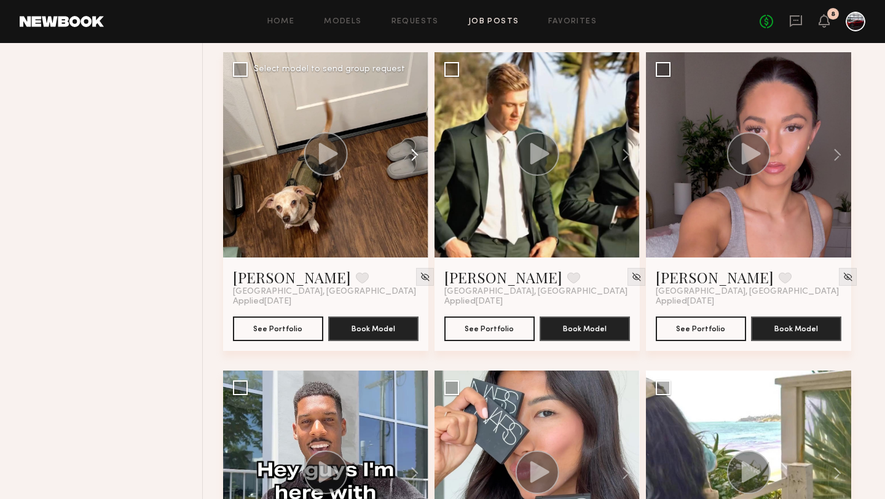
click at [416, 154] on button at bounding box center [408, 154] width 39 height 205
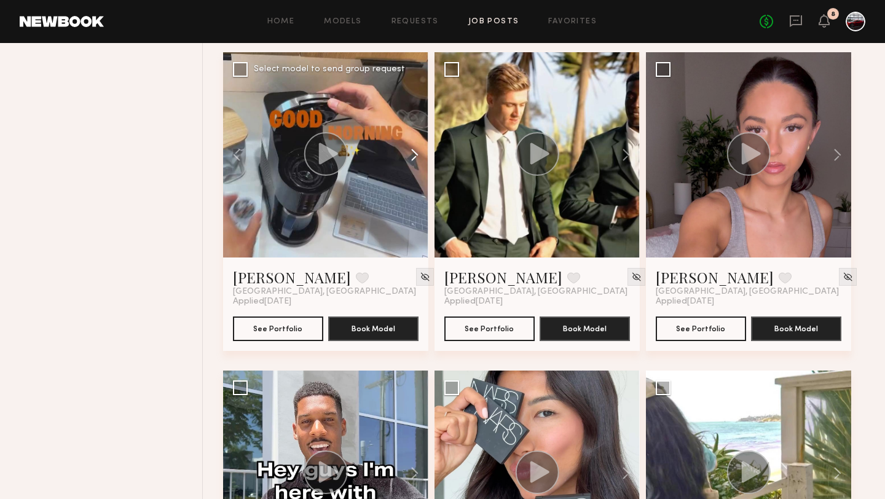
click at [416, 154] on button at bounding box center [408, 154] width 39 height 205
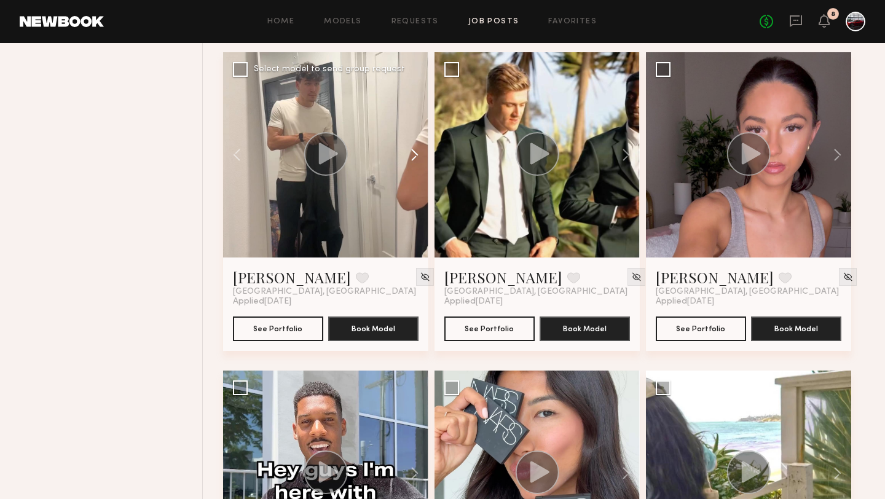
click at [416, 154] on button at bounding box center [408, 154] width 39 height 205
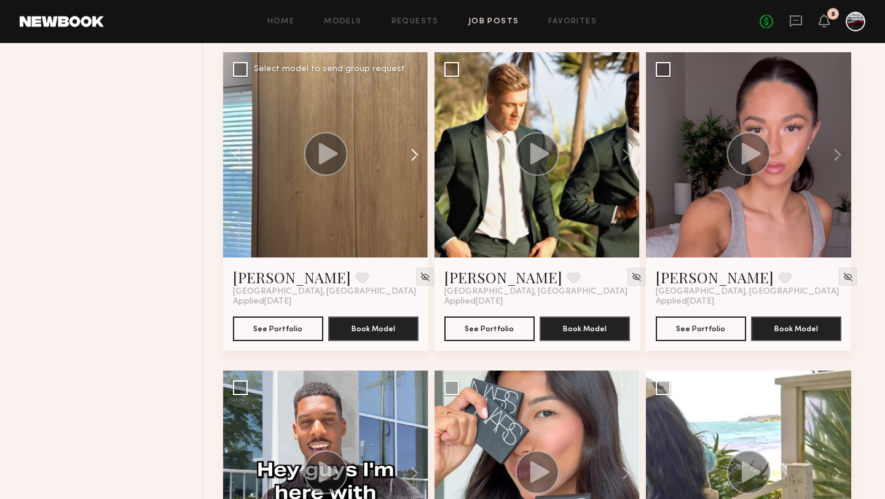
click at [416, 154] on button at bounding box center [408, 154] width 39 height 205
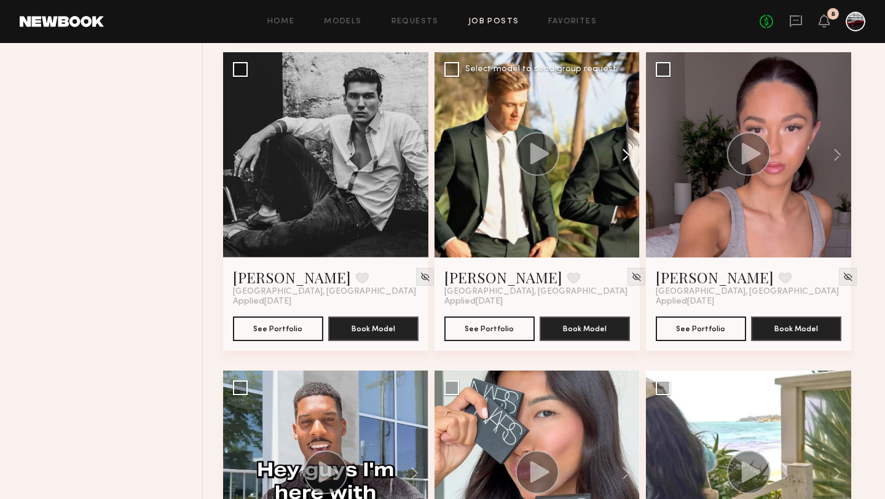
click at [624, 152] on button at bounding box center [619, 154] width 39 height 205
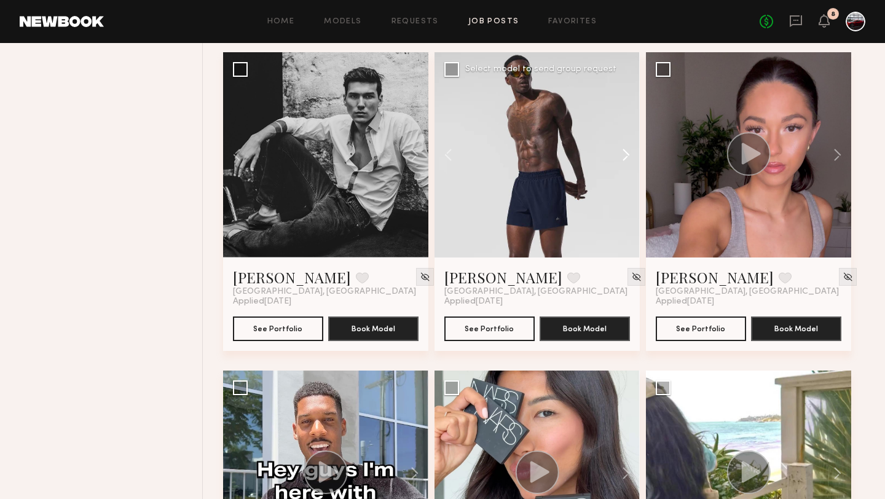
click at [624, 152] on button at bounding box center [619, 154] width 39 height 205
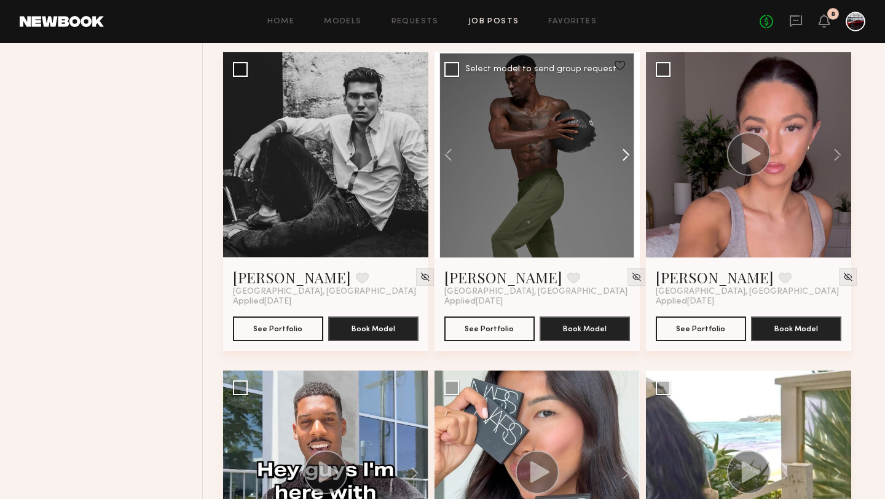
click at [624, 152] on button at bounding box center [619, 154] width 39 height 205
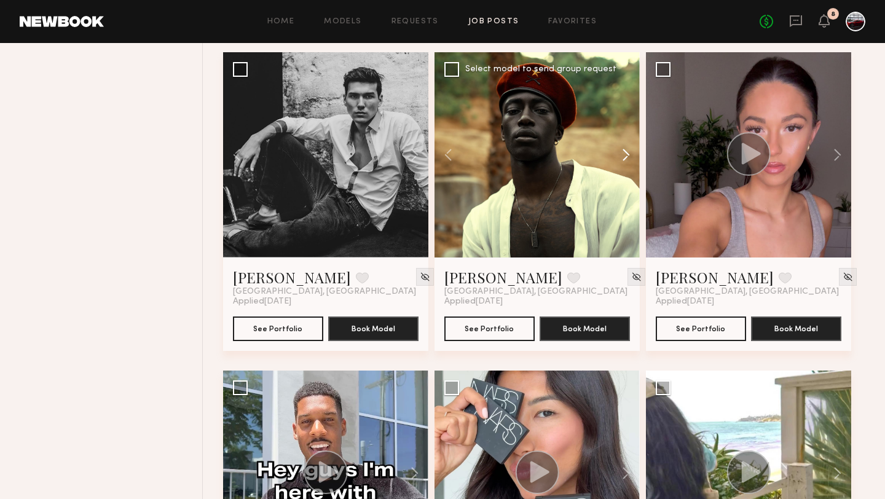
click at [623, 153] on button at bounding box center [619, 154] width 39 height 205
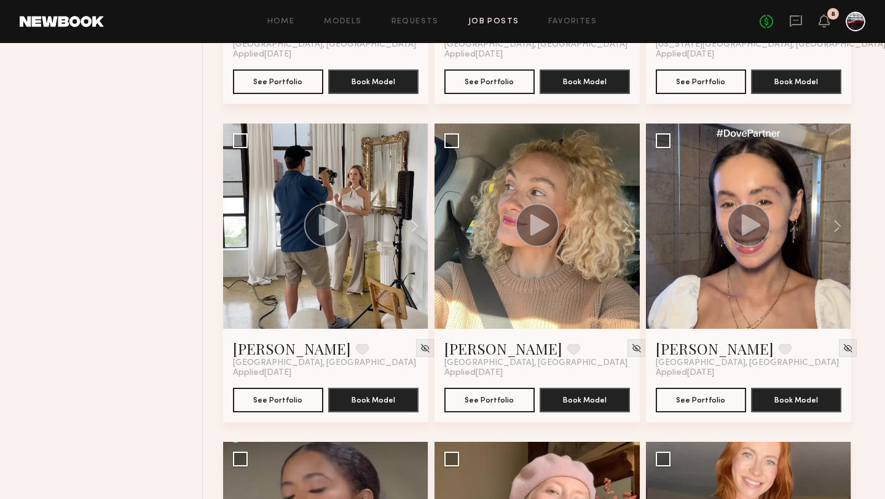
scroll to position [614, 0]
